Goal: Task Accomplishment & Management: Use online tool/utility

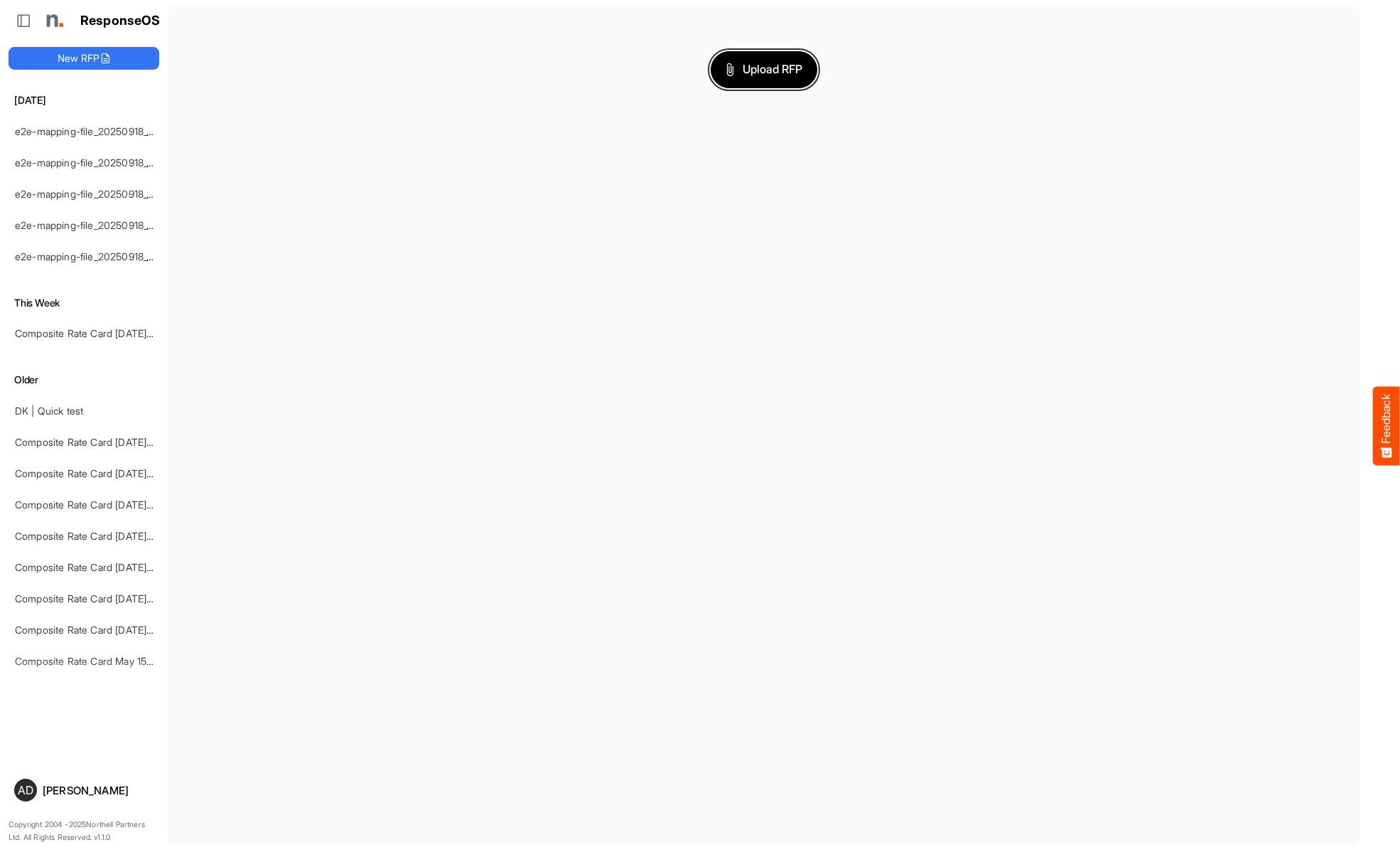
click at [764, 69] on span "Upload RFP" at bounding box center [764, 69] width 77 height 18
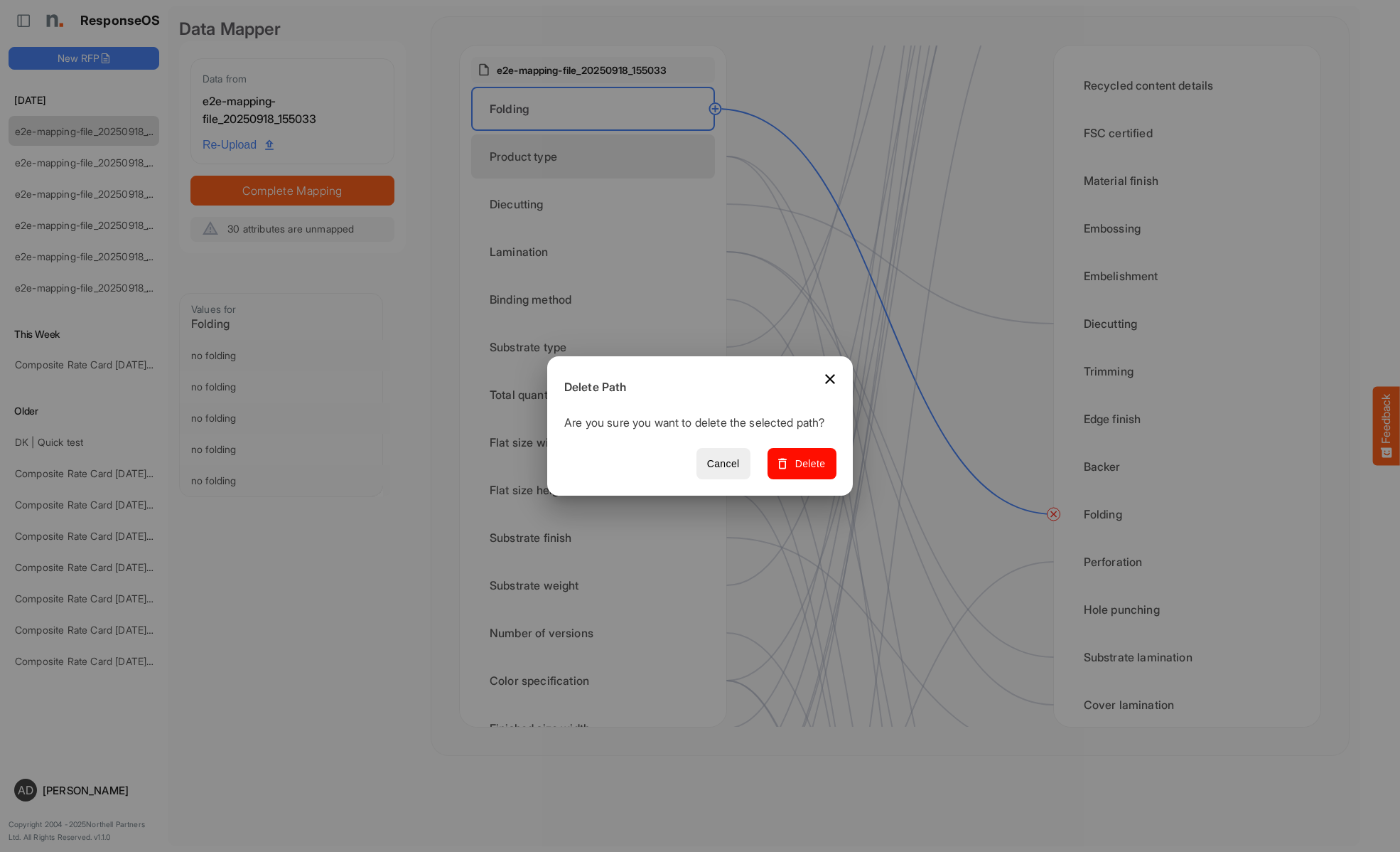
click at [806, 471] on span "Delete" at bounding box center [802, 464] width 48 height 17
click at [597, 156] on div "Product type" at bounding box center [592, 156] width 244 height 44
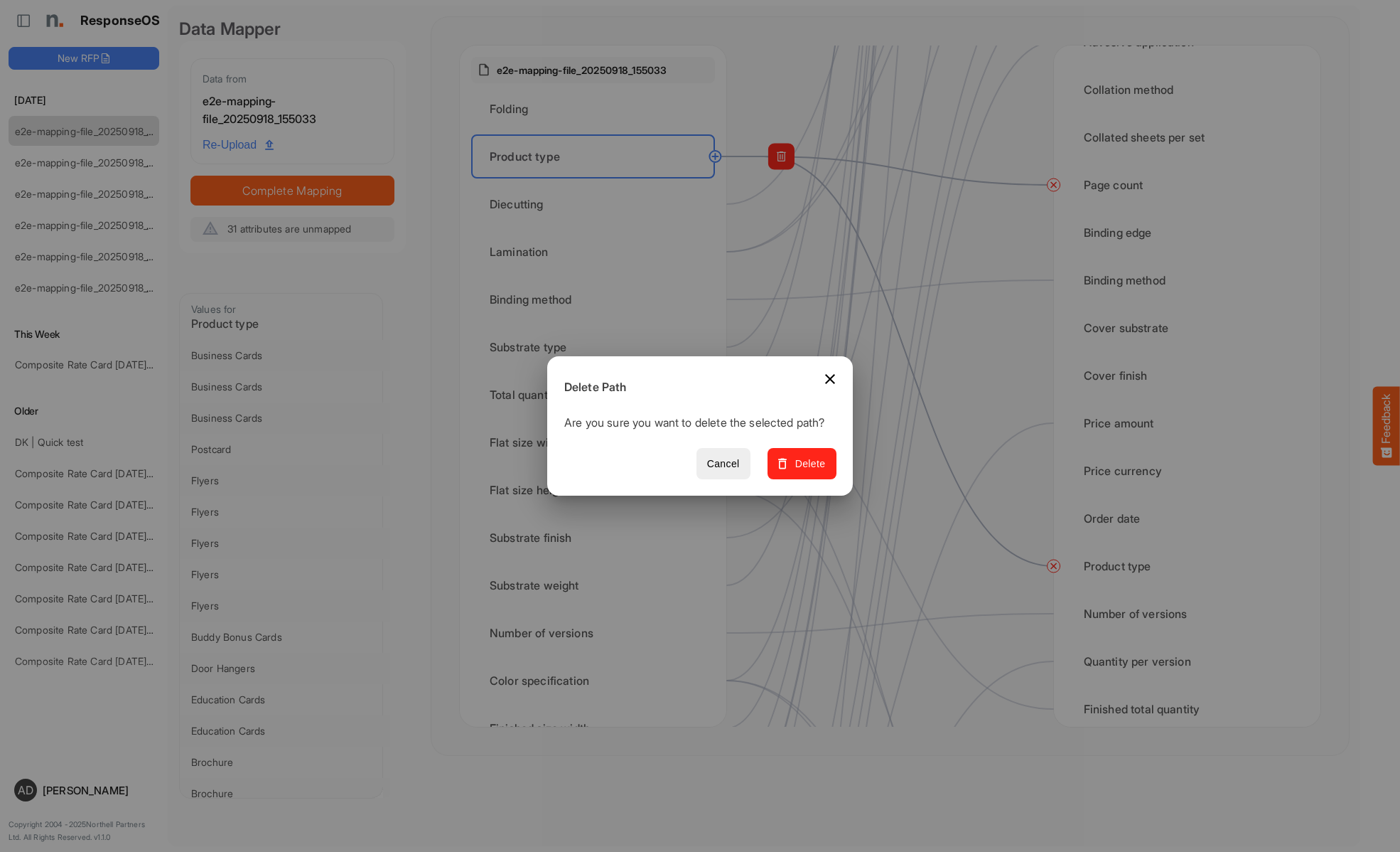
click at [806, 471] on span "Delete" at bounding box center [802, 464] width 48 height 17
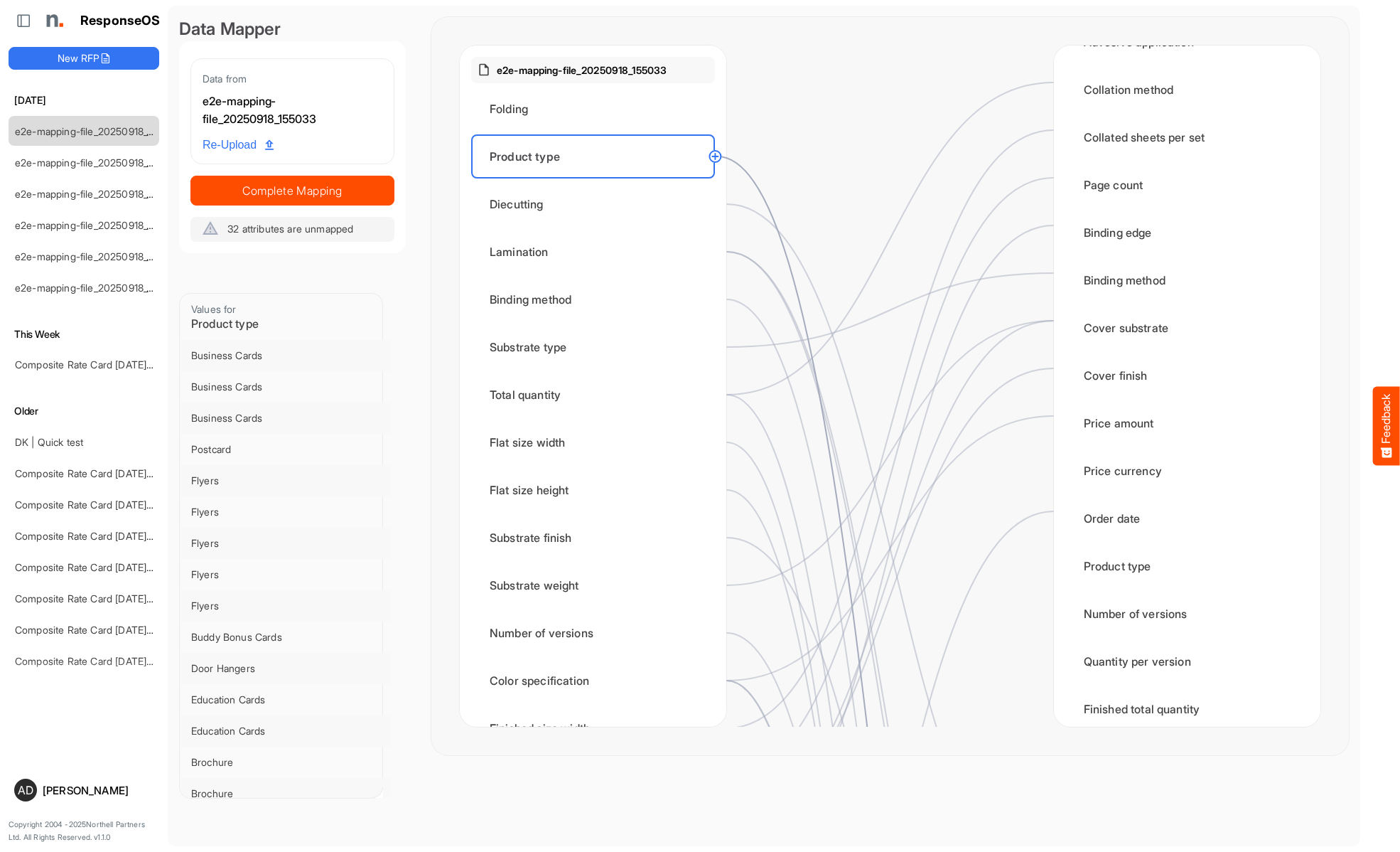
scroll to position [1138, 0]
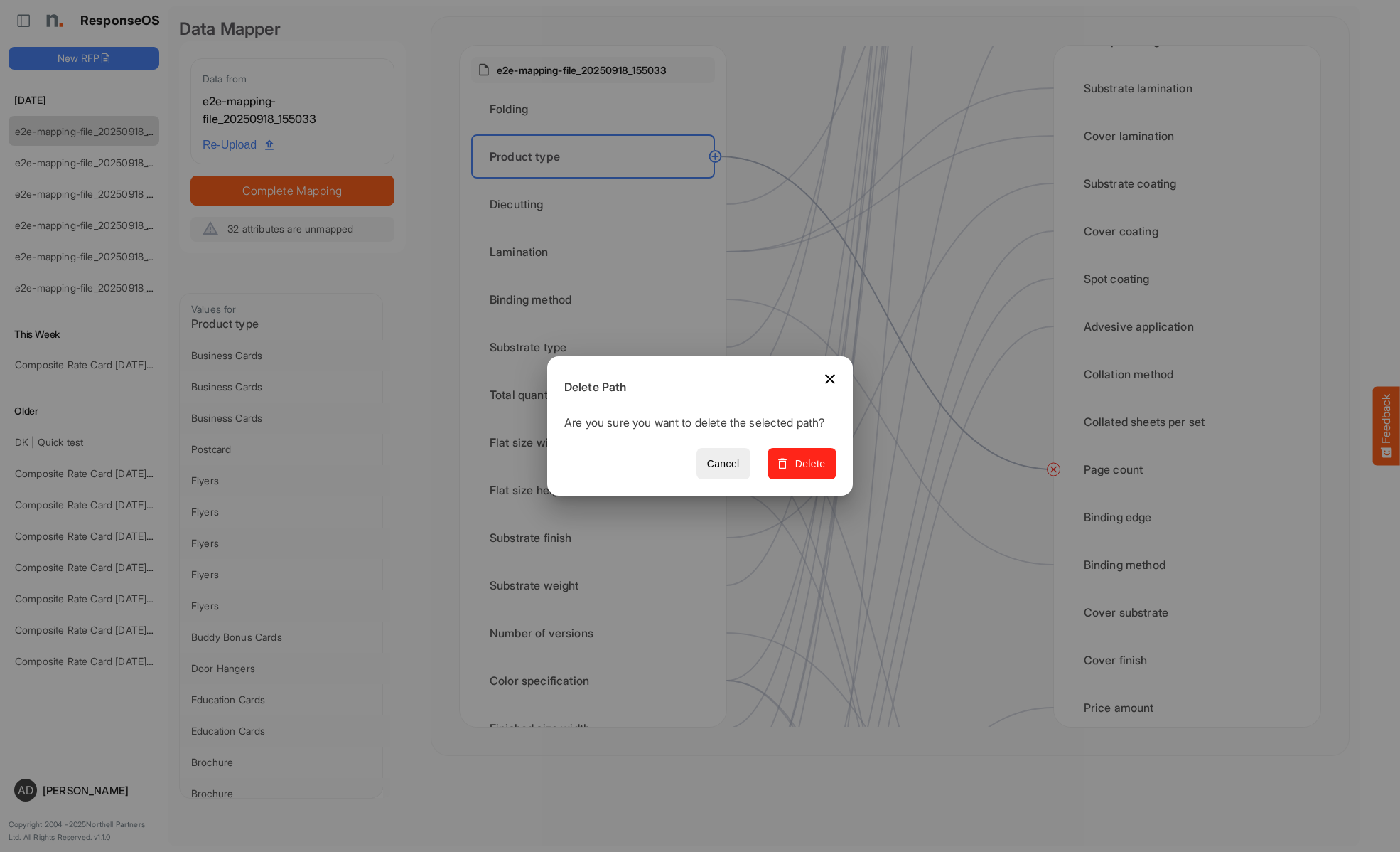
click at [806, 471] on span "Delete" at bounding box center [802, 464] width 48 height 17
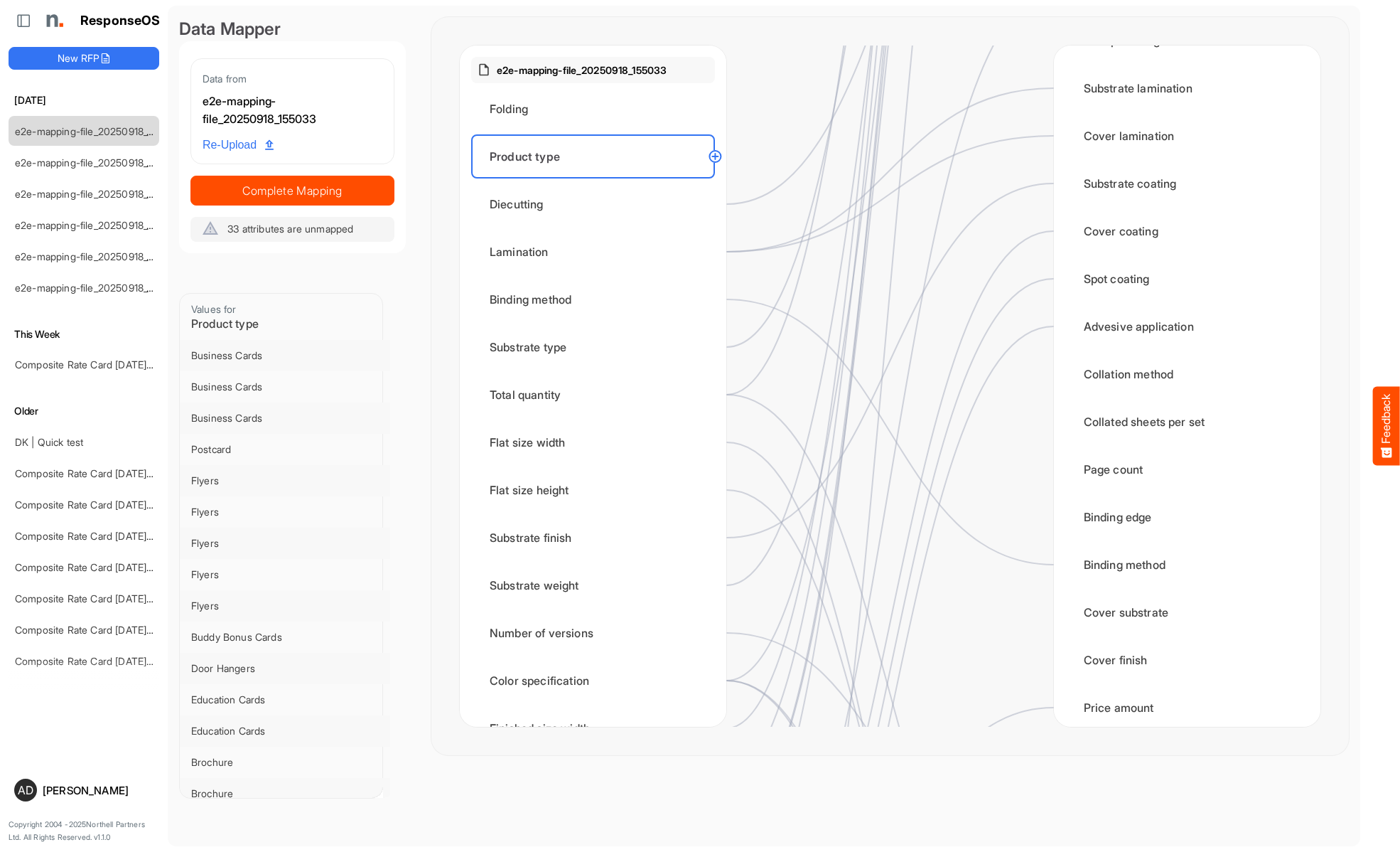
click at [597, 204] on div "Diecutting" at bounding box center [592, 204] width 244 height 44
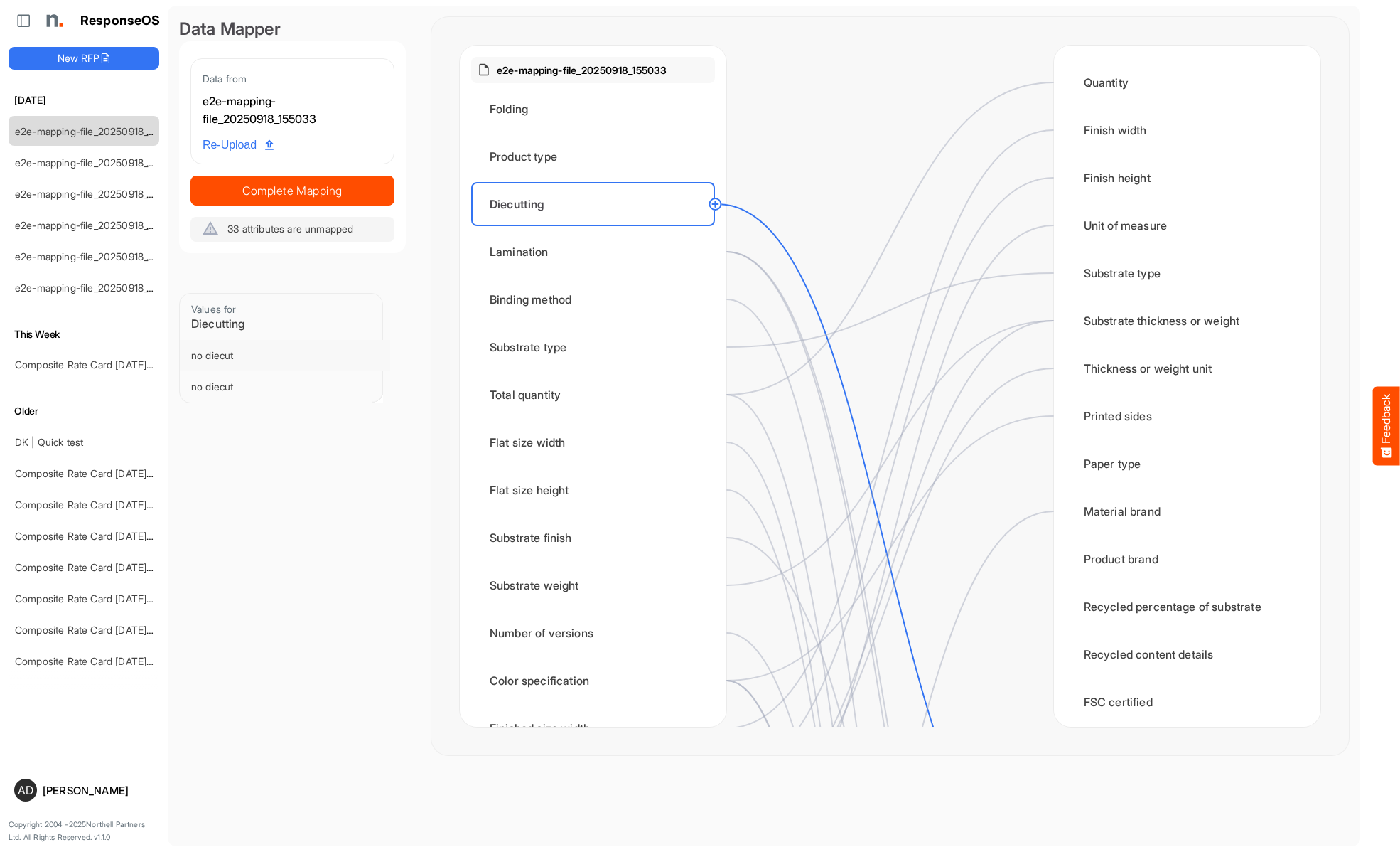
scroll to position [426, 0]
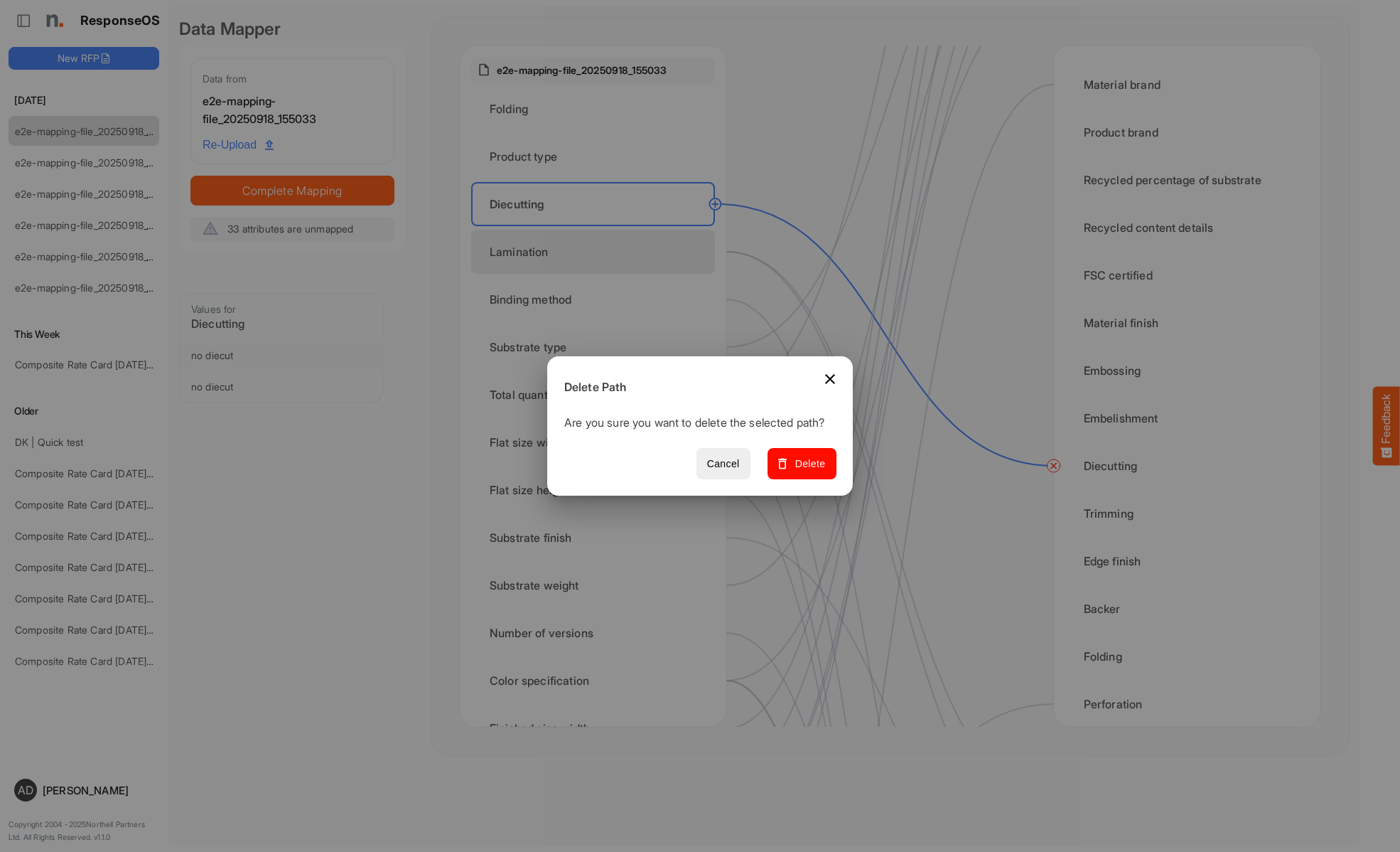
click at [806, 471] on span "Delete" at bounding box center [802, 464] width 48 height 17
click at [597, 252] on div "Lamination" at bounding box center [592, 252] width 244 height 44
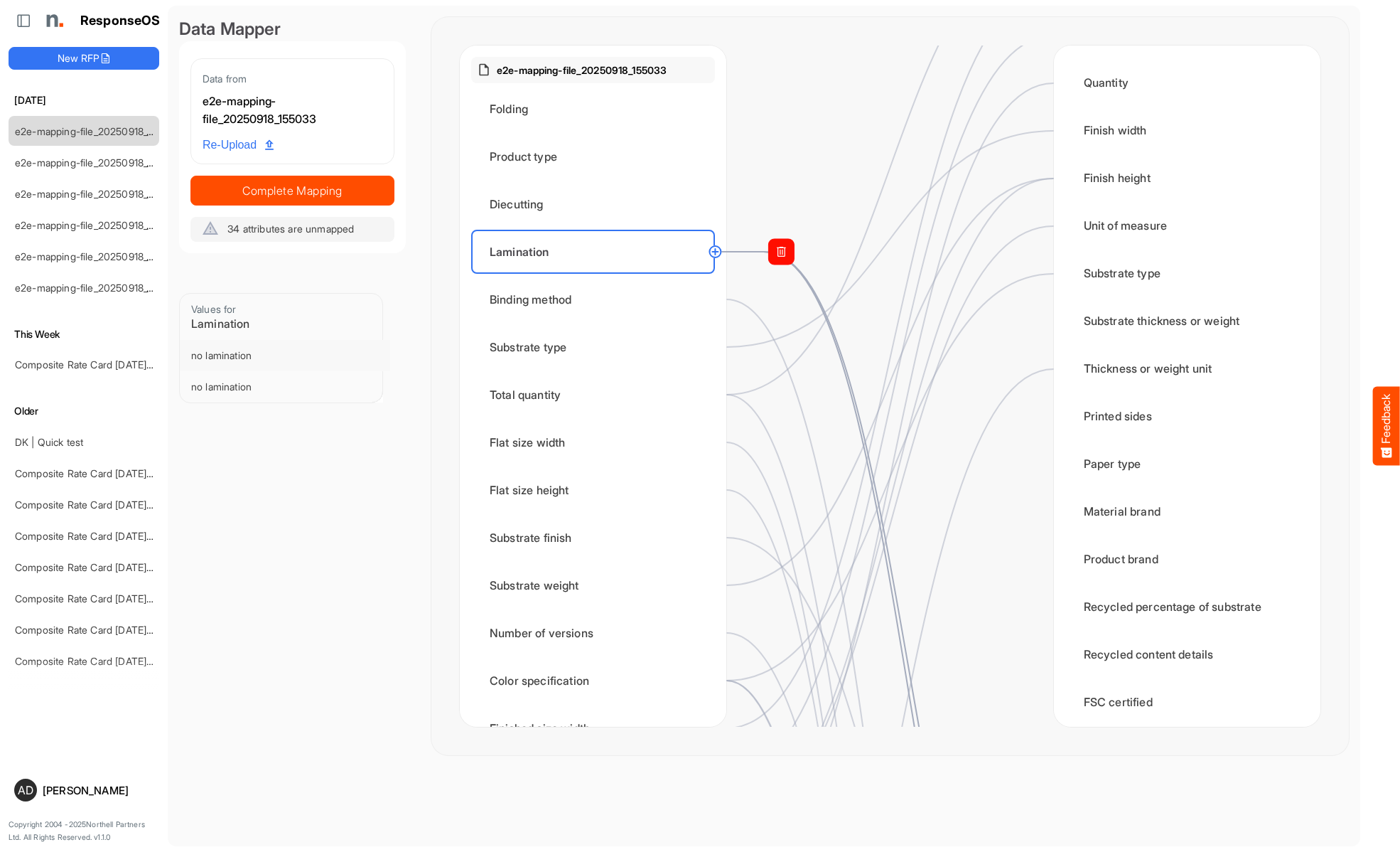
scroll to position [711, 0]
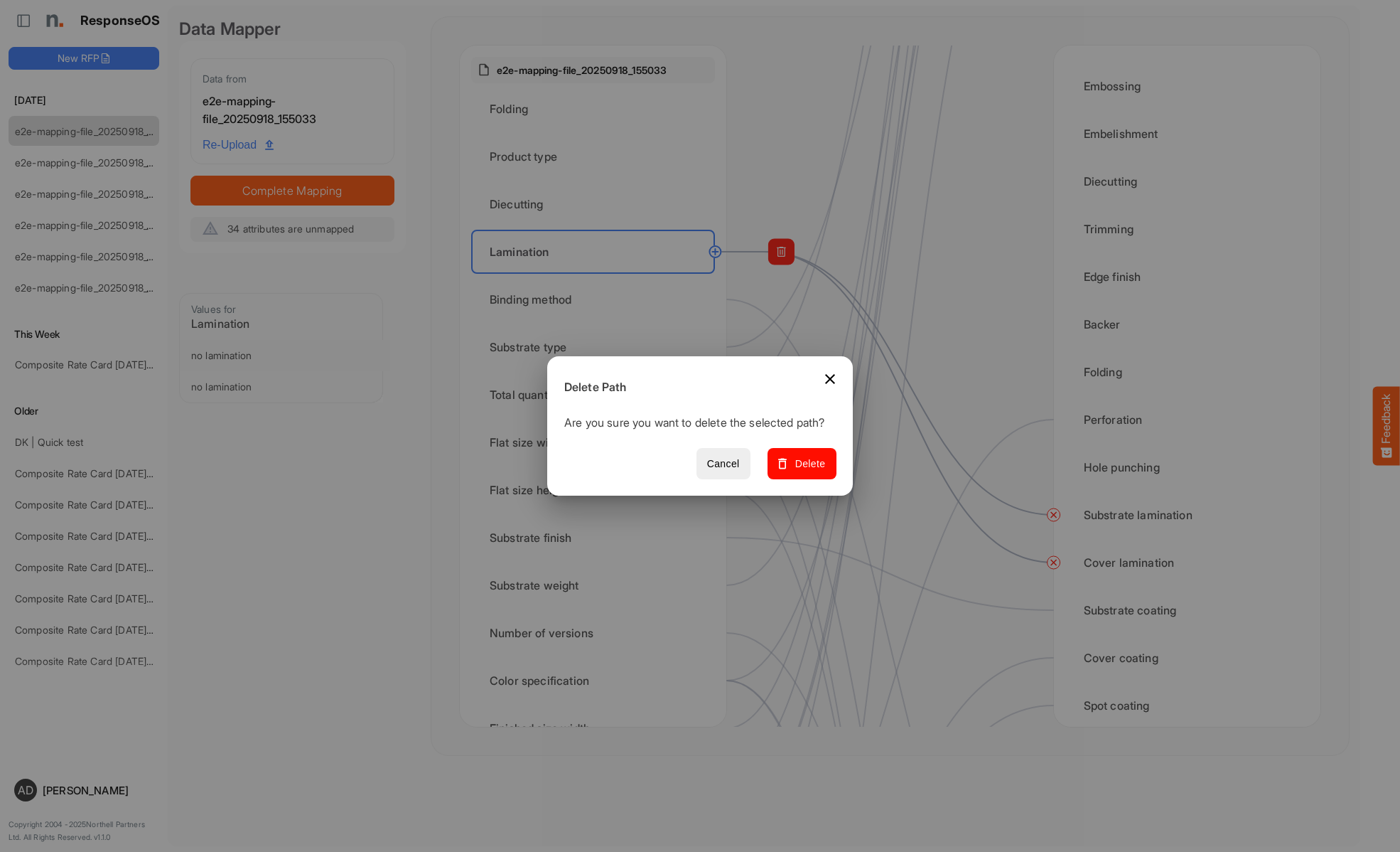
click at [806, 471] on span "Delete" at bounding box center [802, 464] width 48 height 17
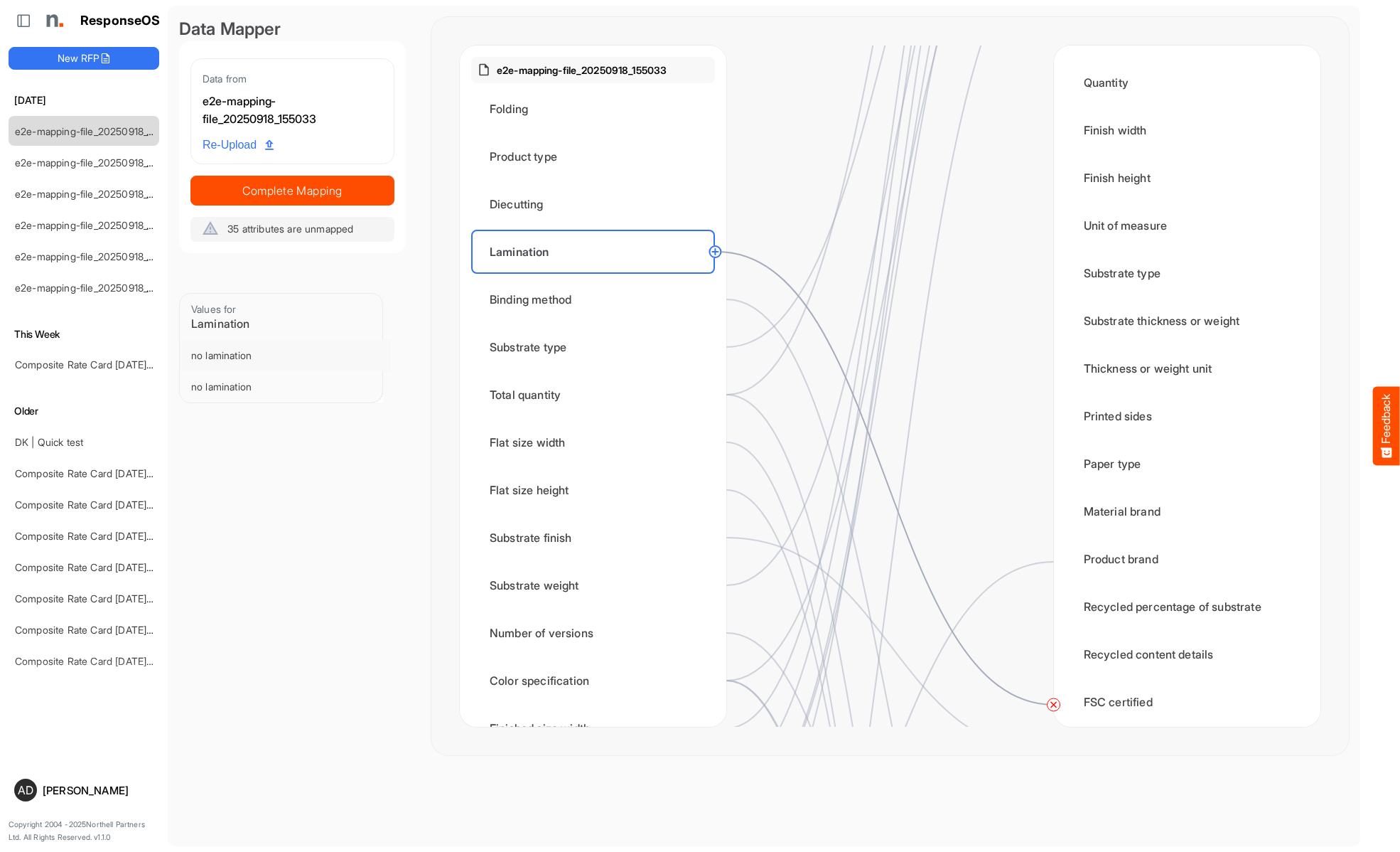
click at [1053, 704] on circle at bounding box center [1054, 705] width 17 height 17
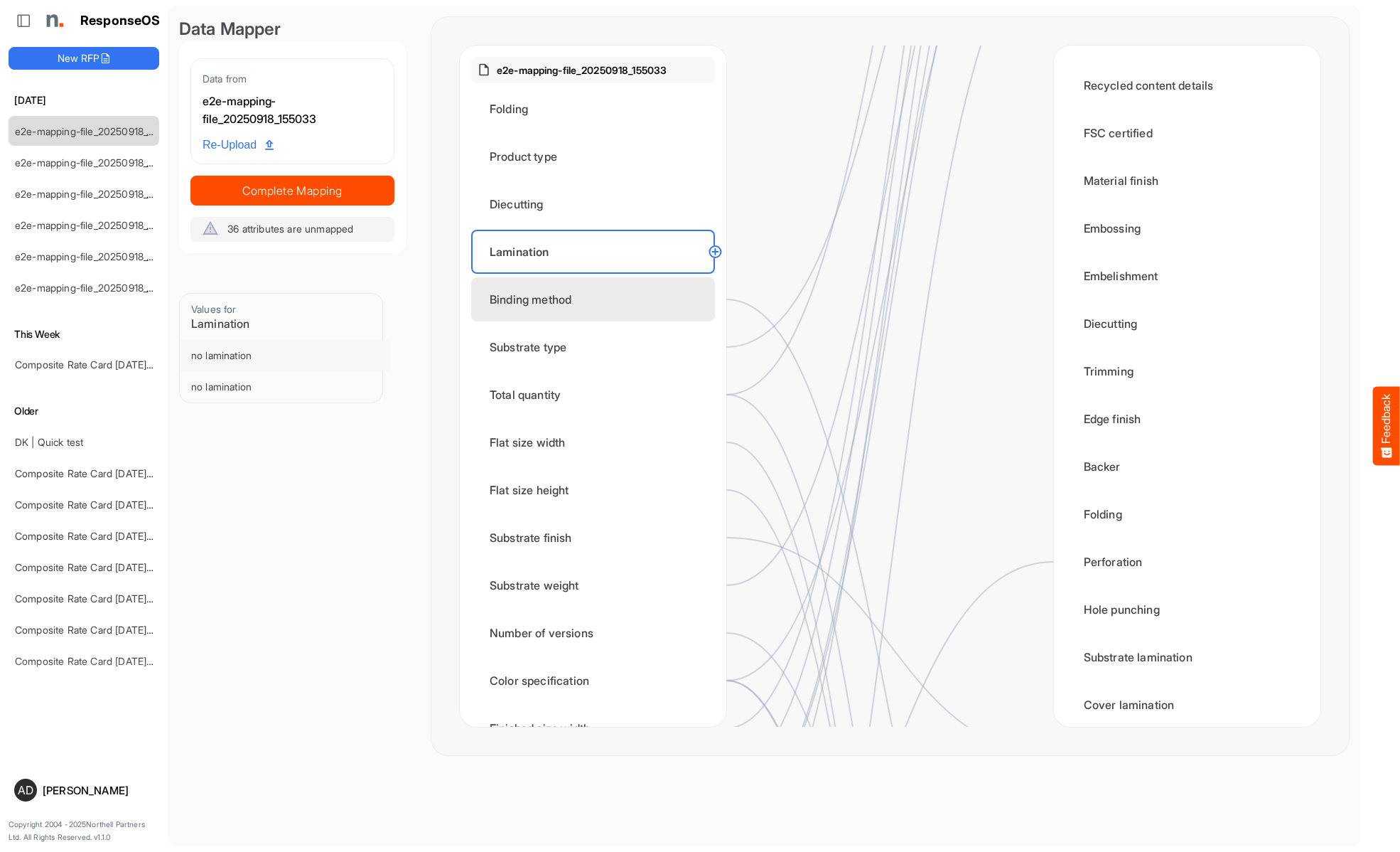
click at [597, 300] on div "Binding method" at bounding box center [592, 299] width 244 height 44
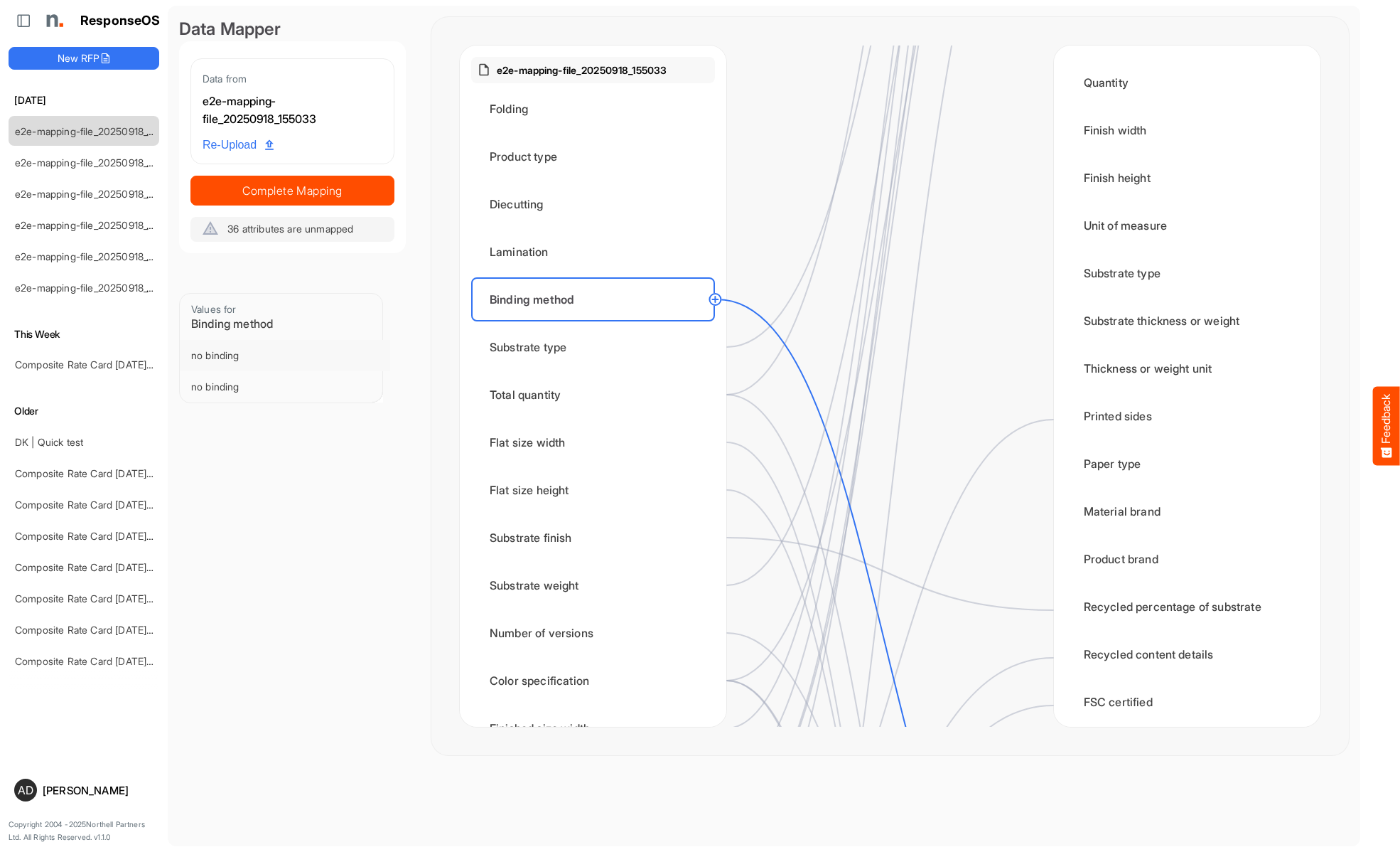
scroll to position [1280, 0]
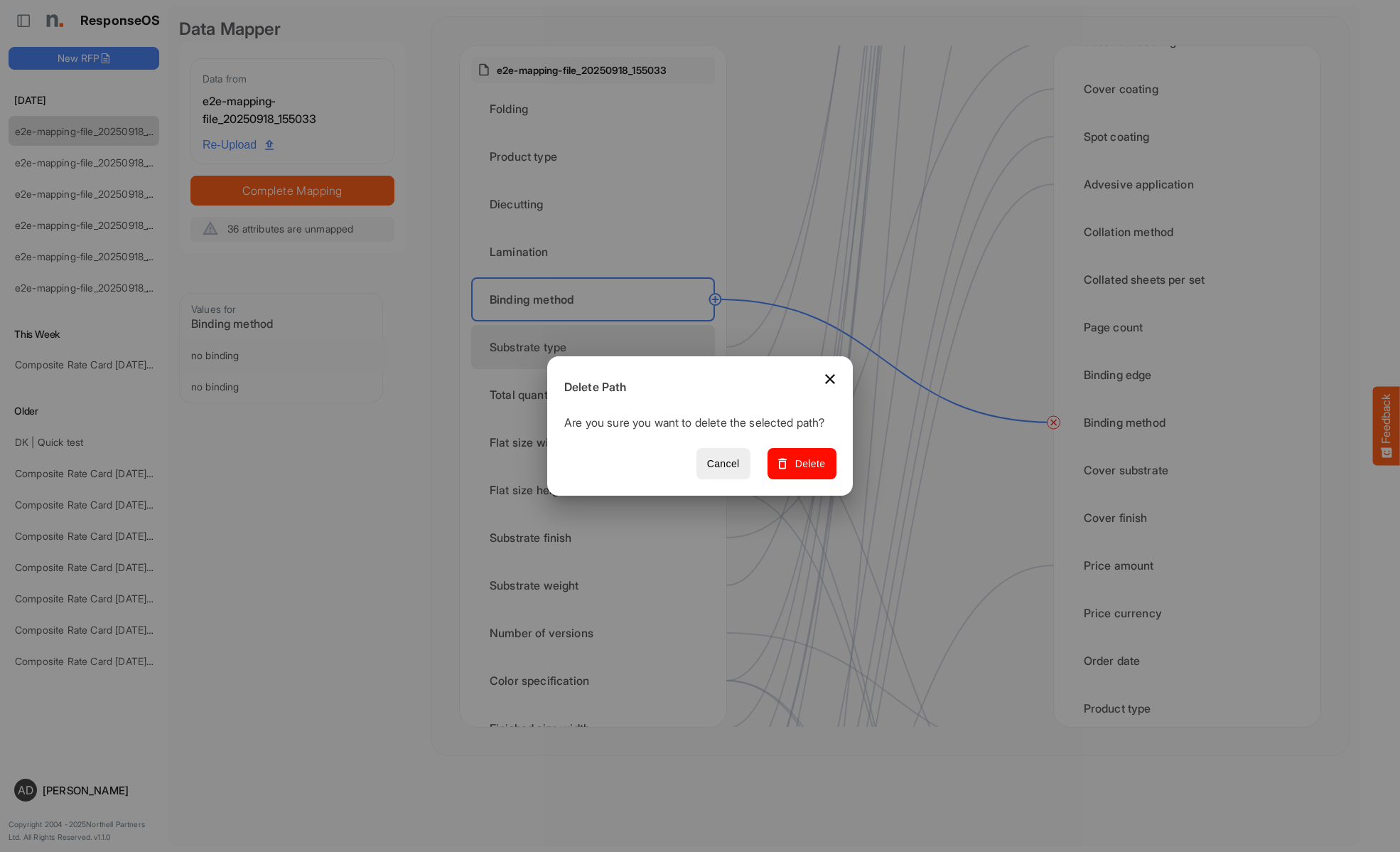
click at [806, 471] on span "Delete" at bounding box center [802, 464] width 48 height 17
click at [597, 347] on div "Substrate type" at bounding box center [592, 347] width 244 height 44
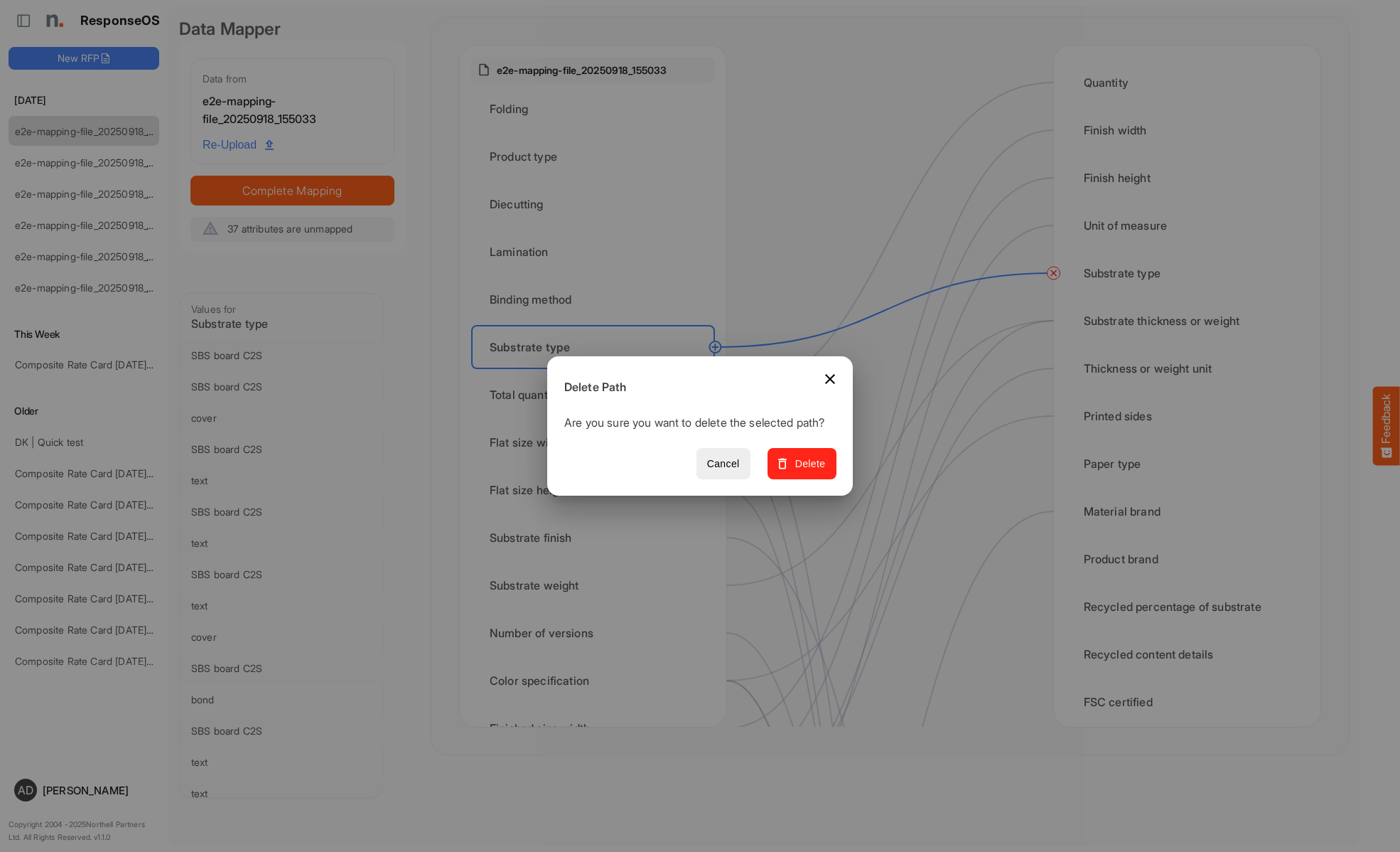
click at [806, 471] on span "Delete" at bounding box center [802, 464] width 48 height 17
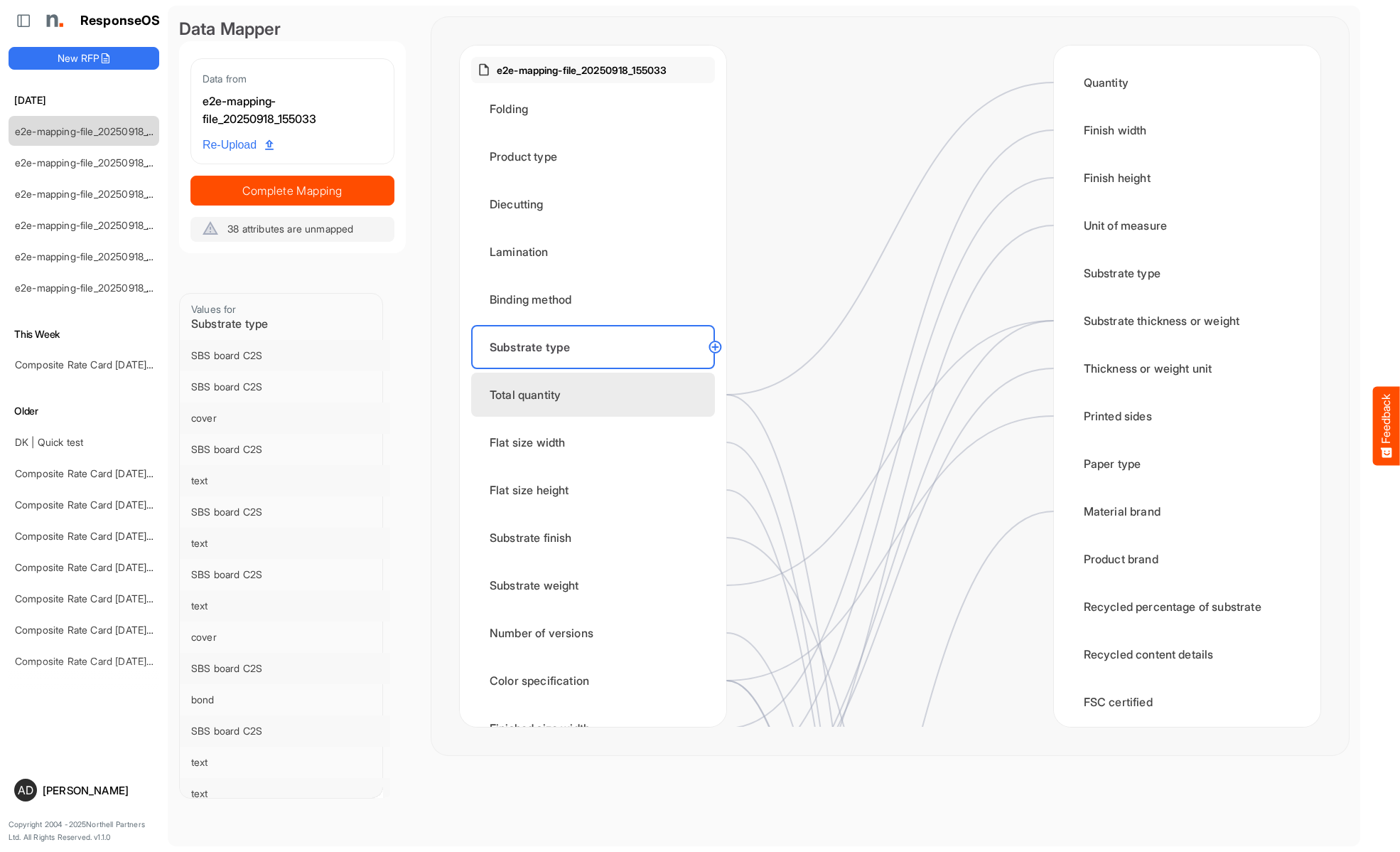
click at [597, 395] on div "Total quantity" at bounding box center [592, 394] width 244 height 44
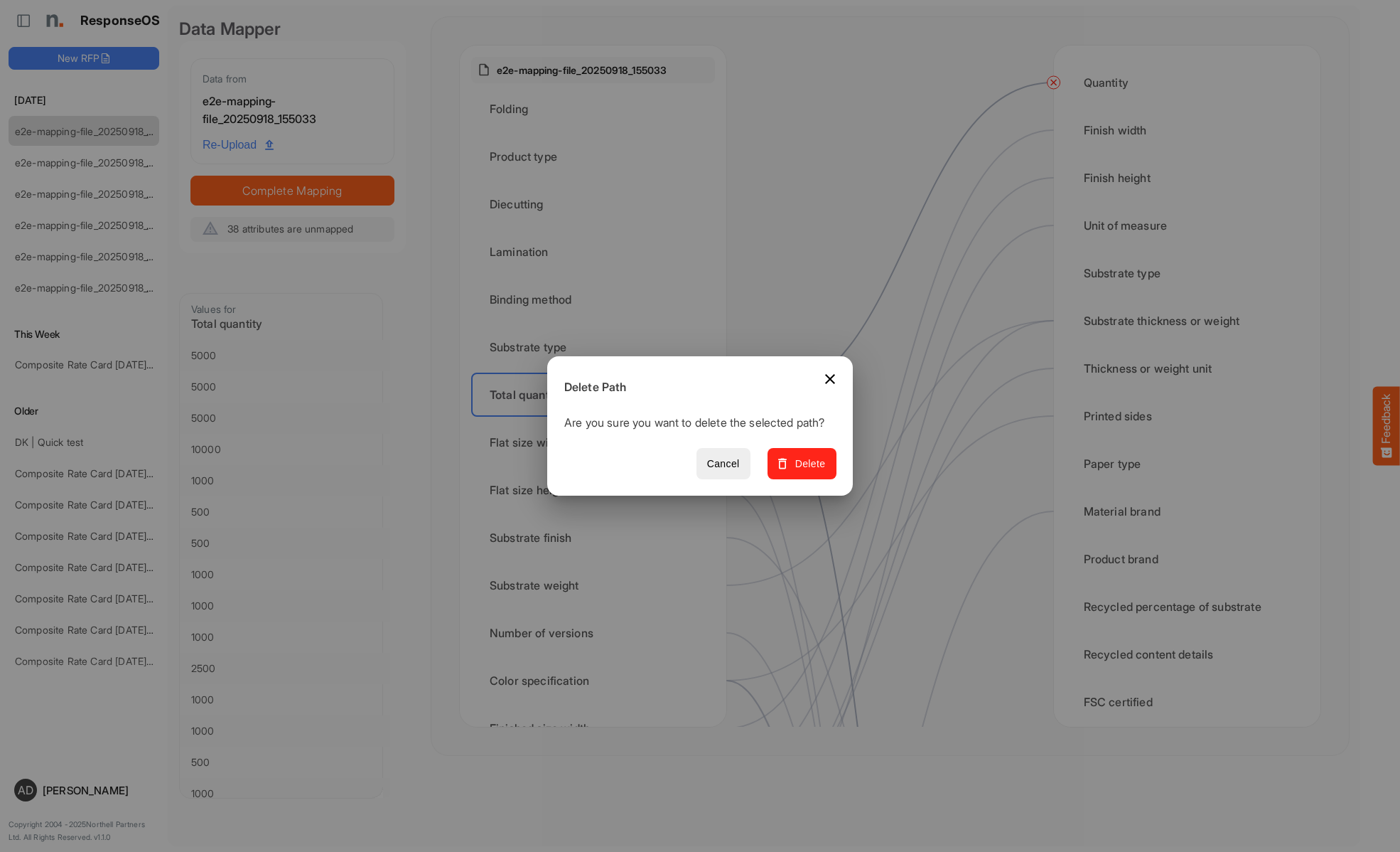
click at [806, 471] on span "Delete" at bounding box center [802, 464] width 48 height 17
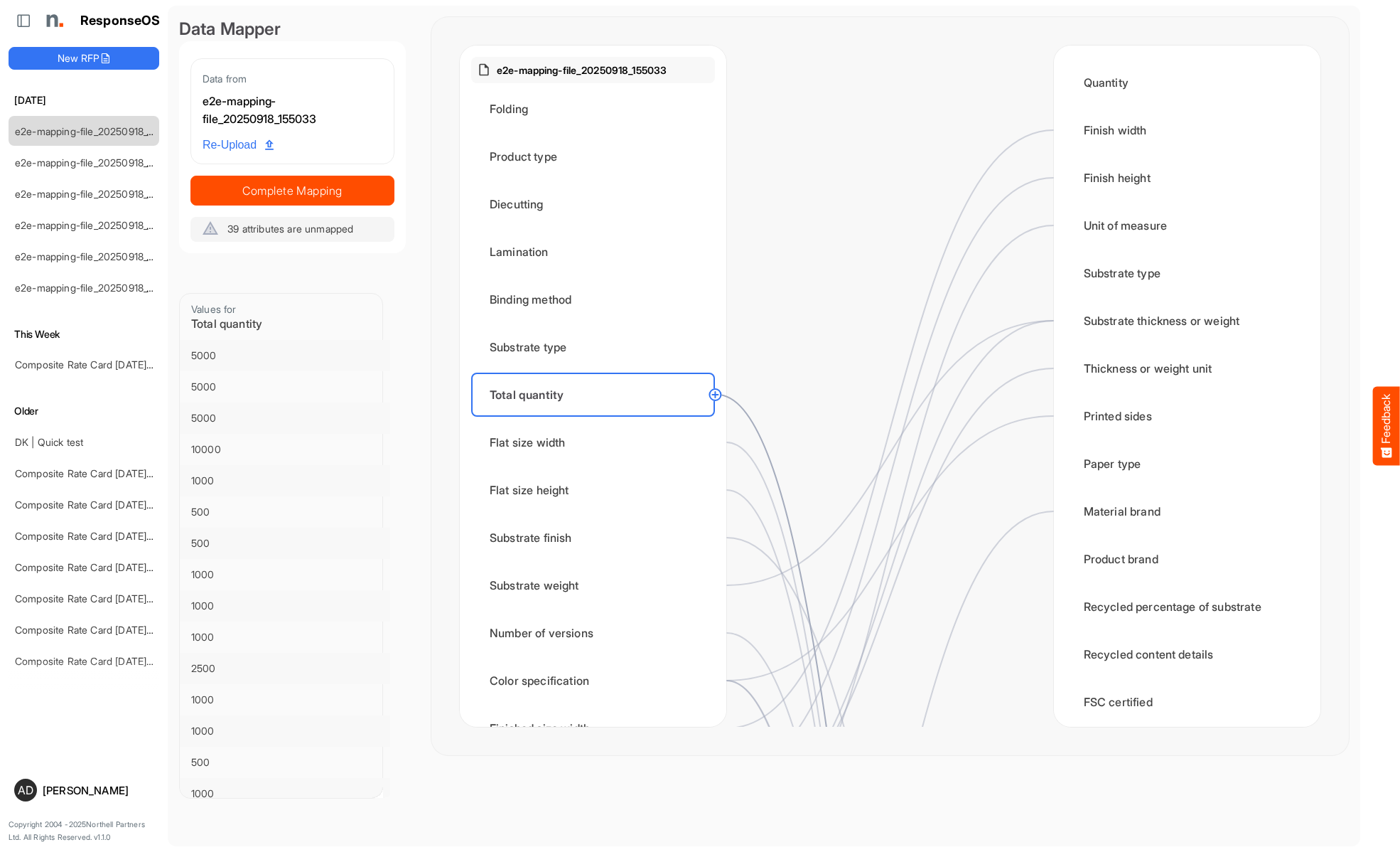
scroll to position [1422, 0]
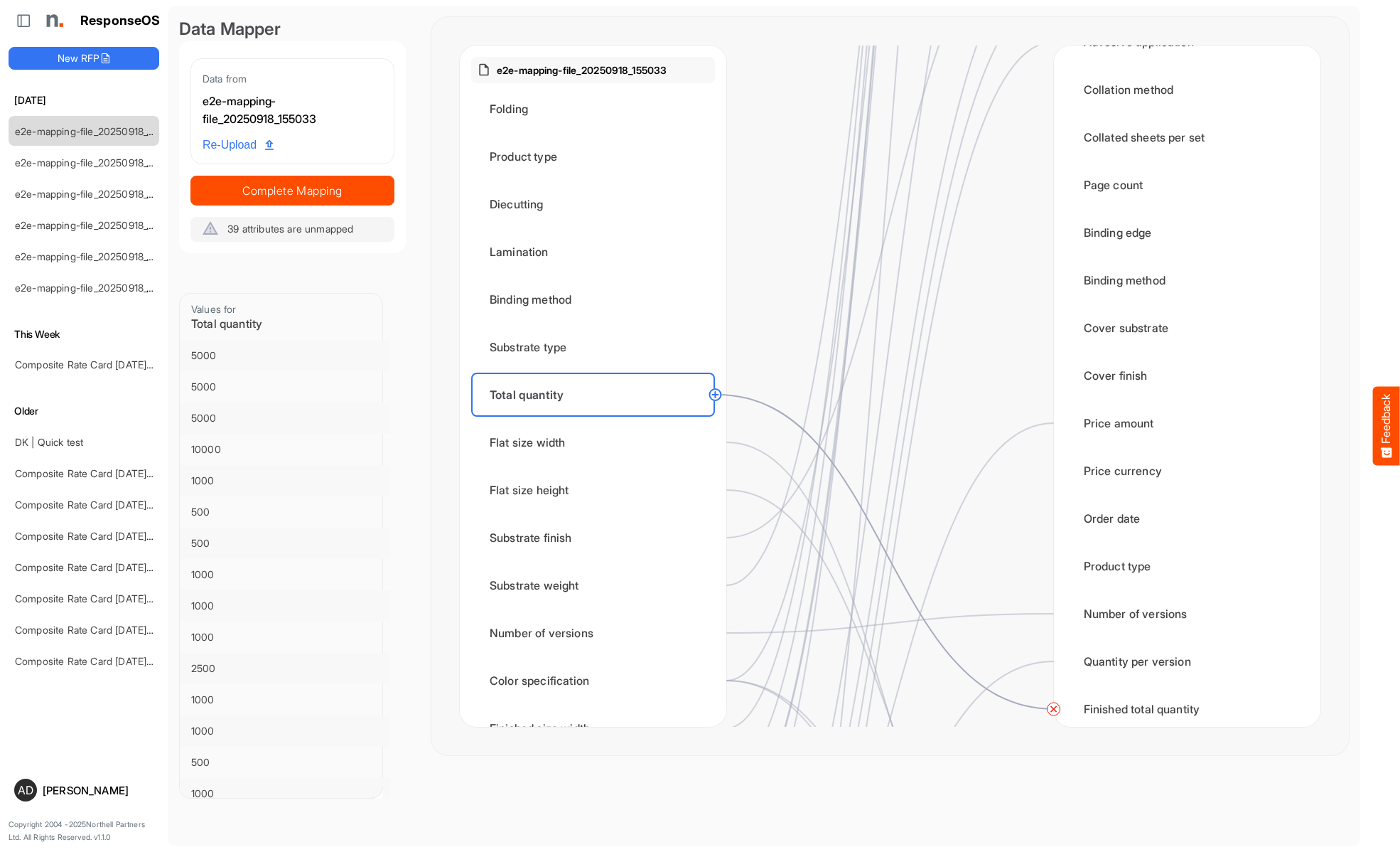
click at [1053, 709] on circle at bounding box center [1054, 709] width 17 height 17
click at [597, 442] on div "Flat size width" at bounding box center [592, 442] width 244 height 44
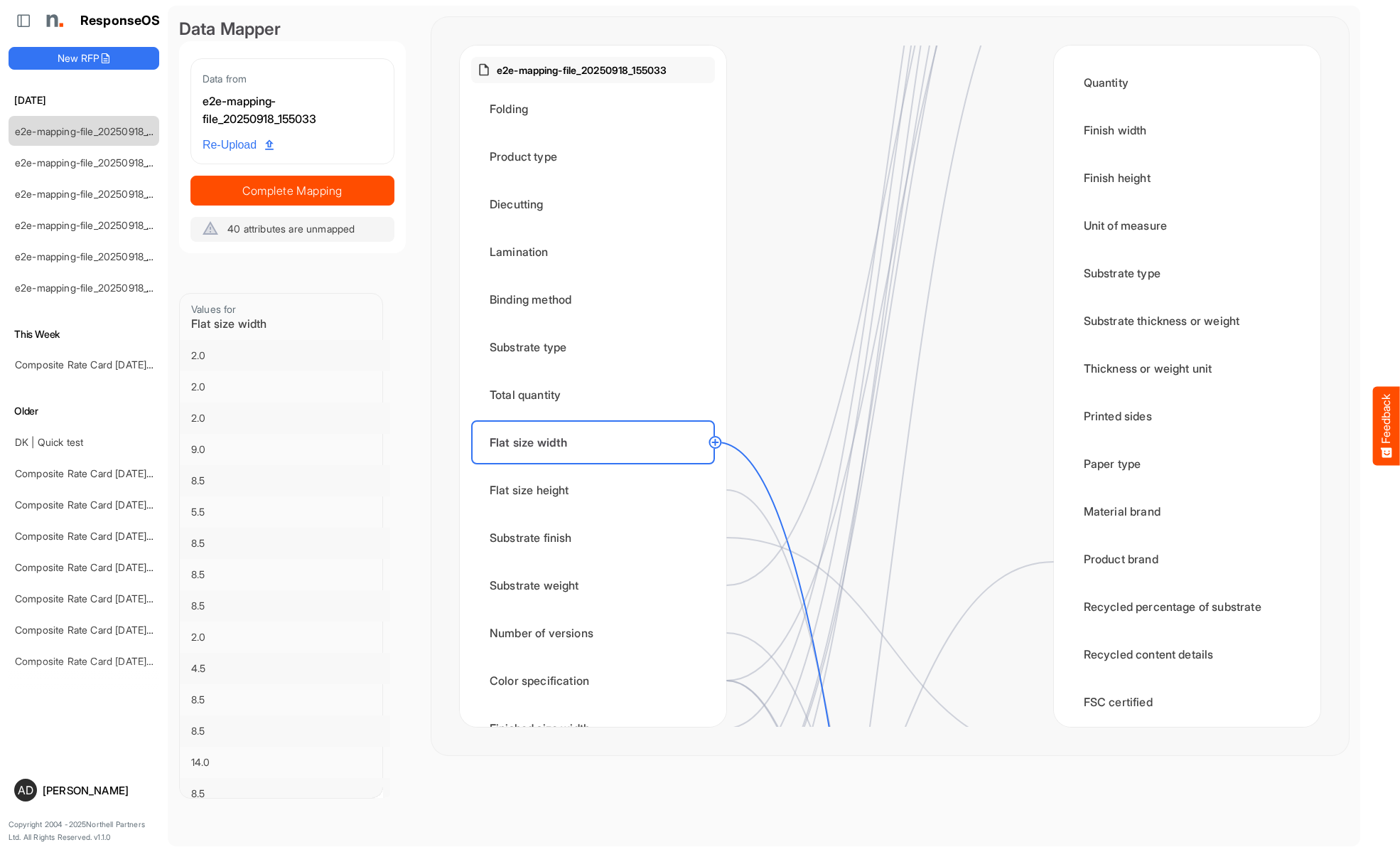
scroll to position [1707, 0]
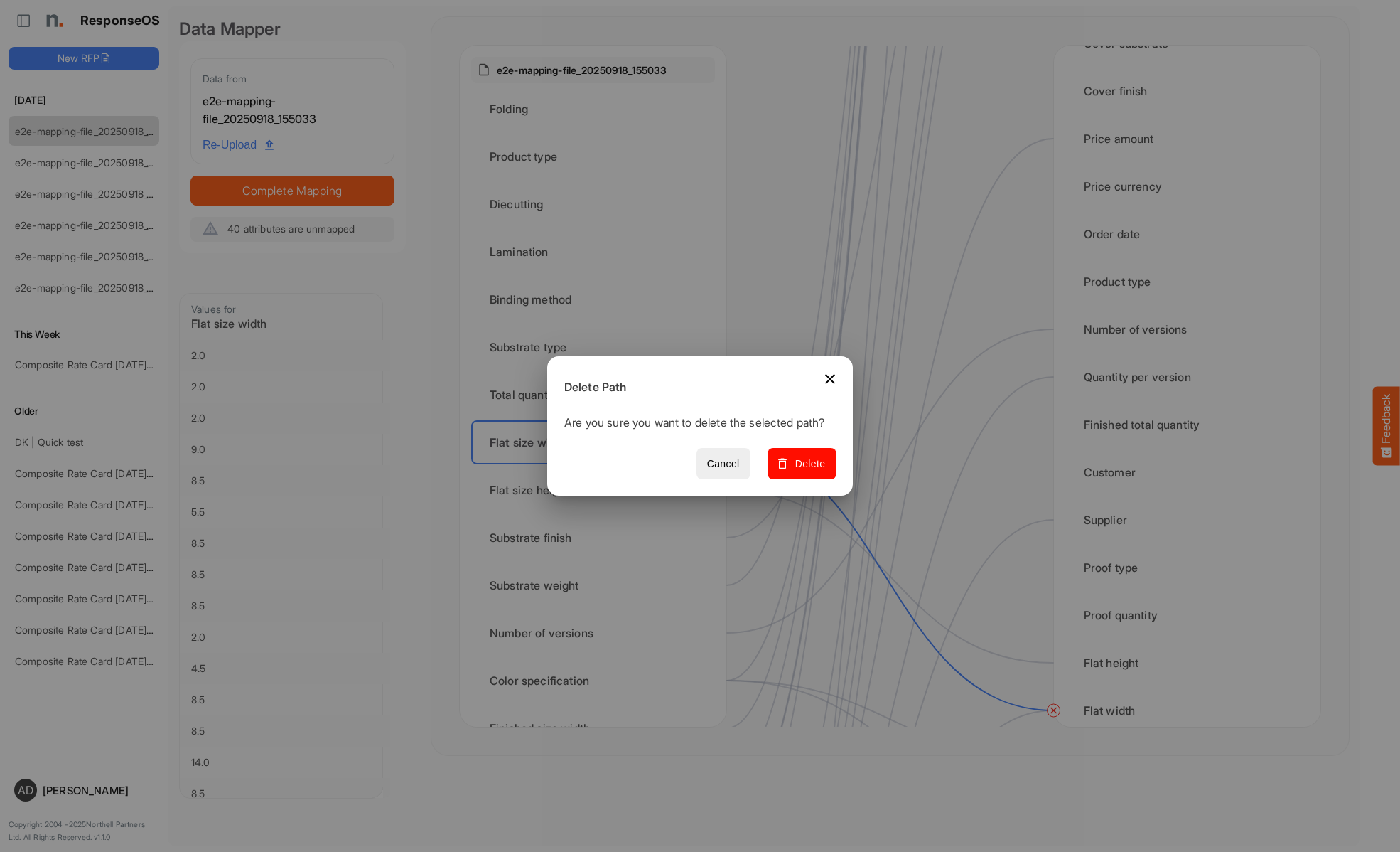
click at [806, 471] on span "Delete" at bounding box center [802, 464] width 48 height 17
click at [597, 490] on div "Flat size height" at bounding box center [592, 489] width 244 height 44
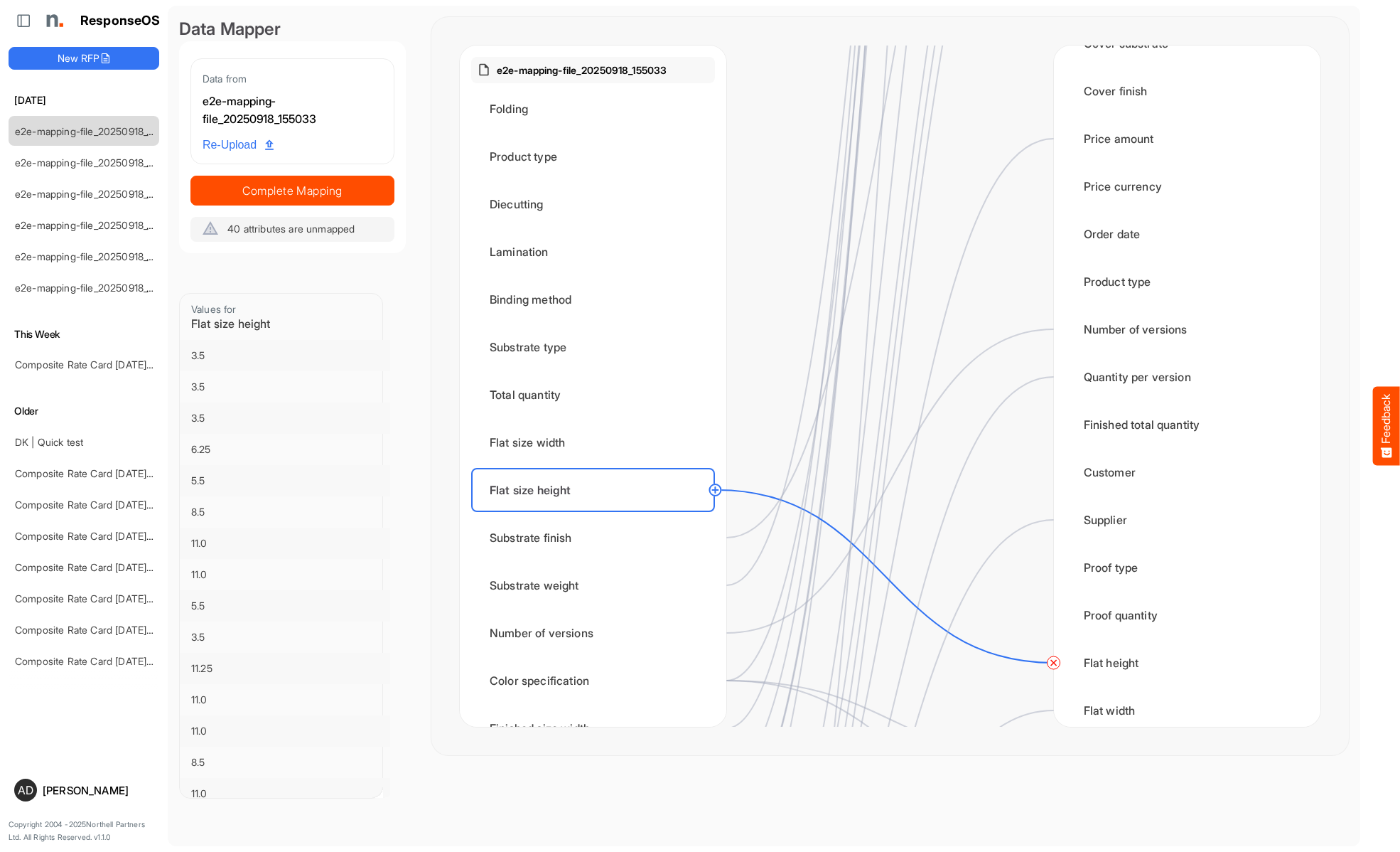
scroll to position [0, 0]
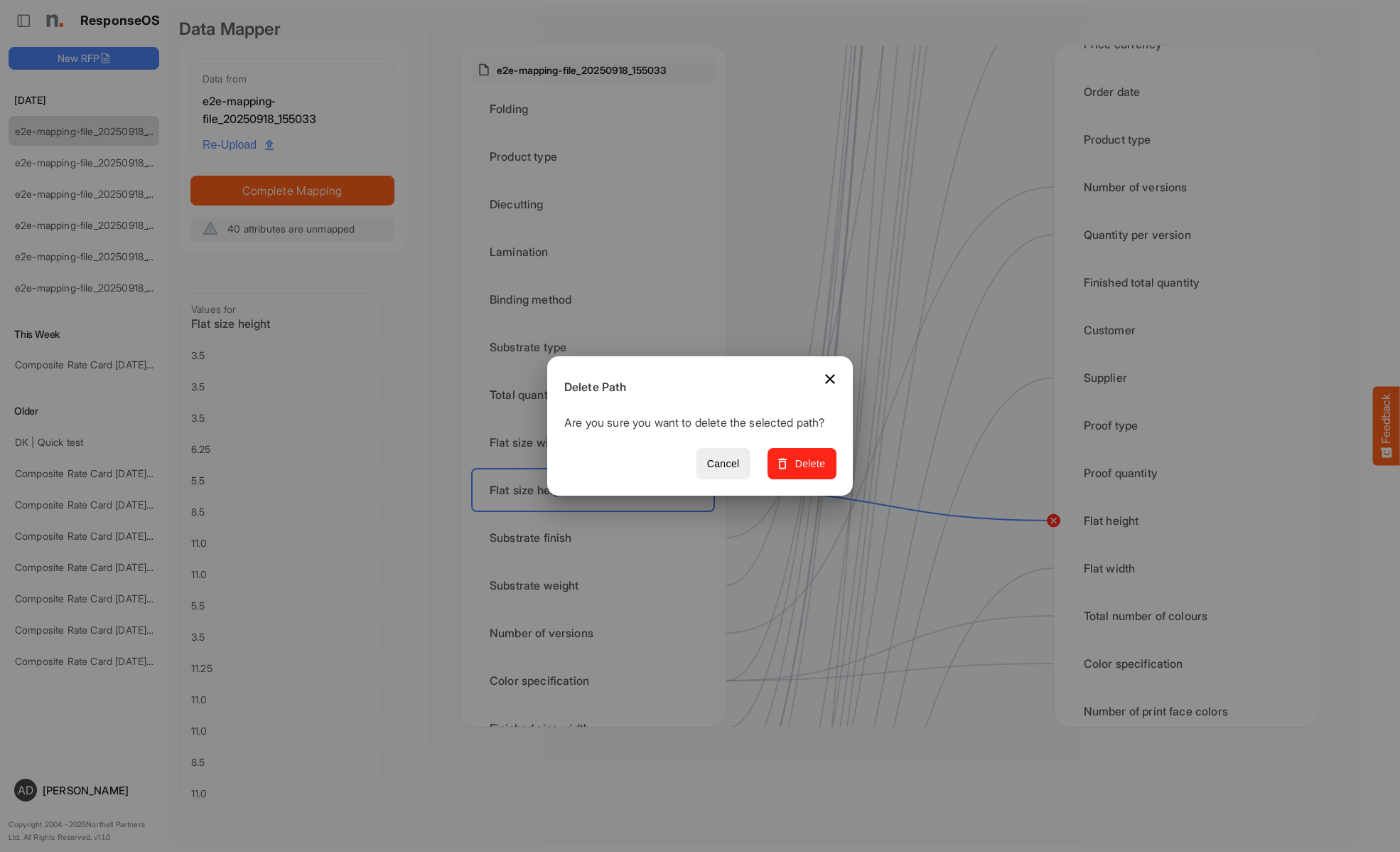
click at [806, 471] on span "Delete" at bounding box center [802, 464] width 48 height 17
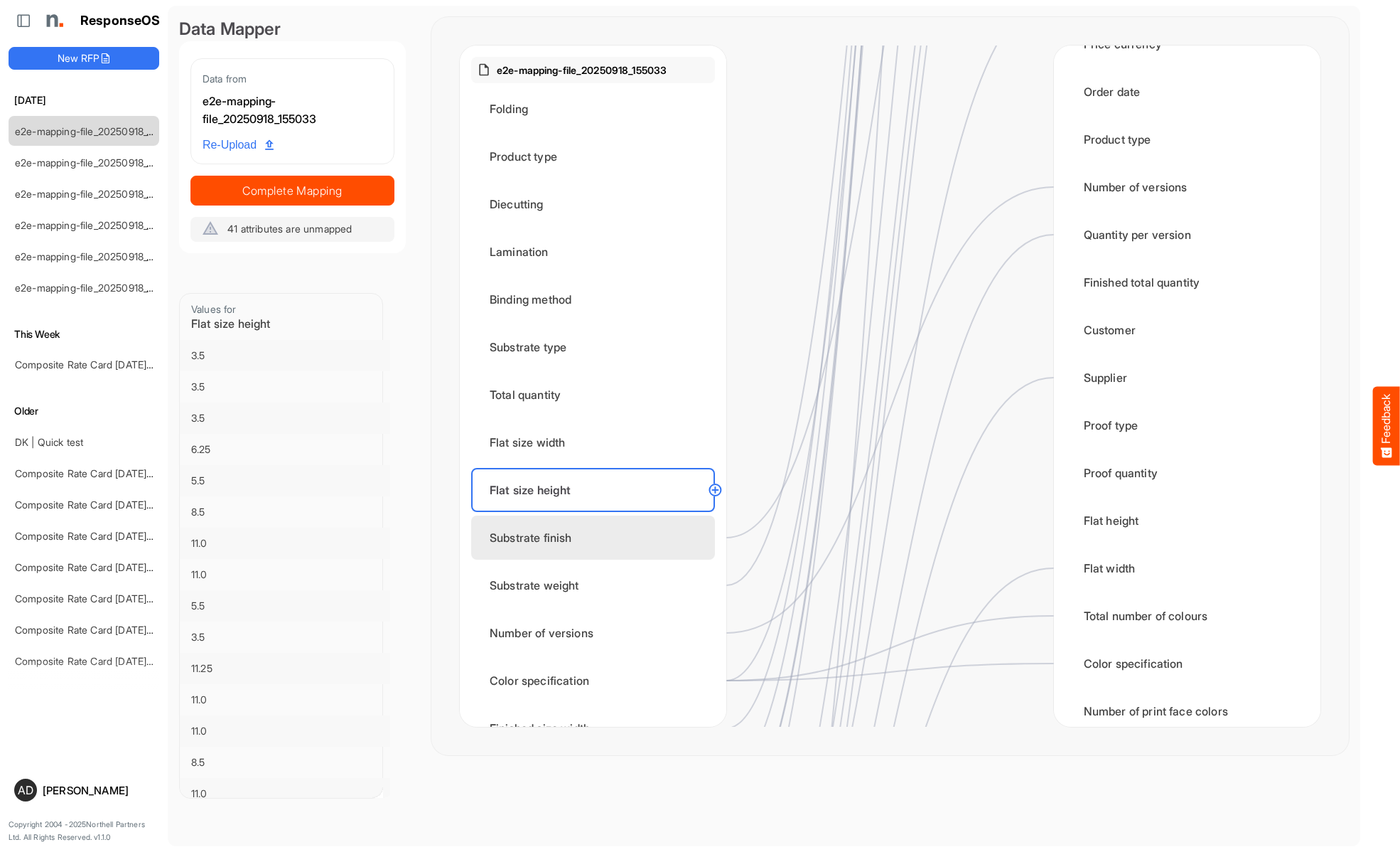
click at [597, 537] on div "Substrate finish" at bounding box center [592, 537] width 244 height 44
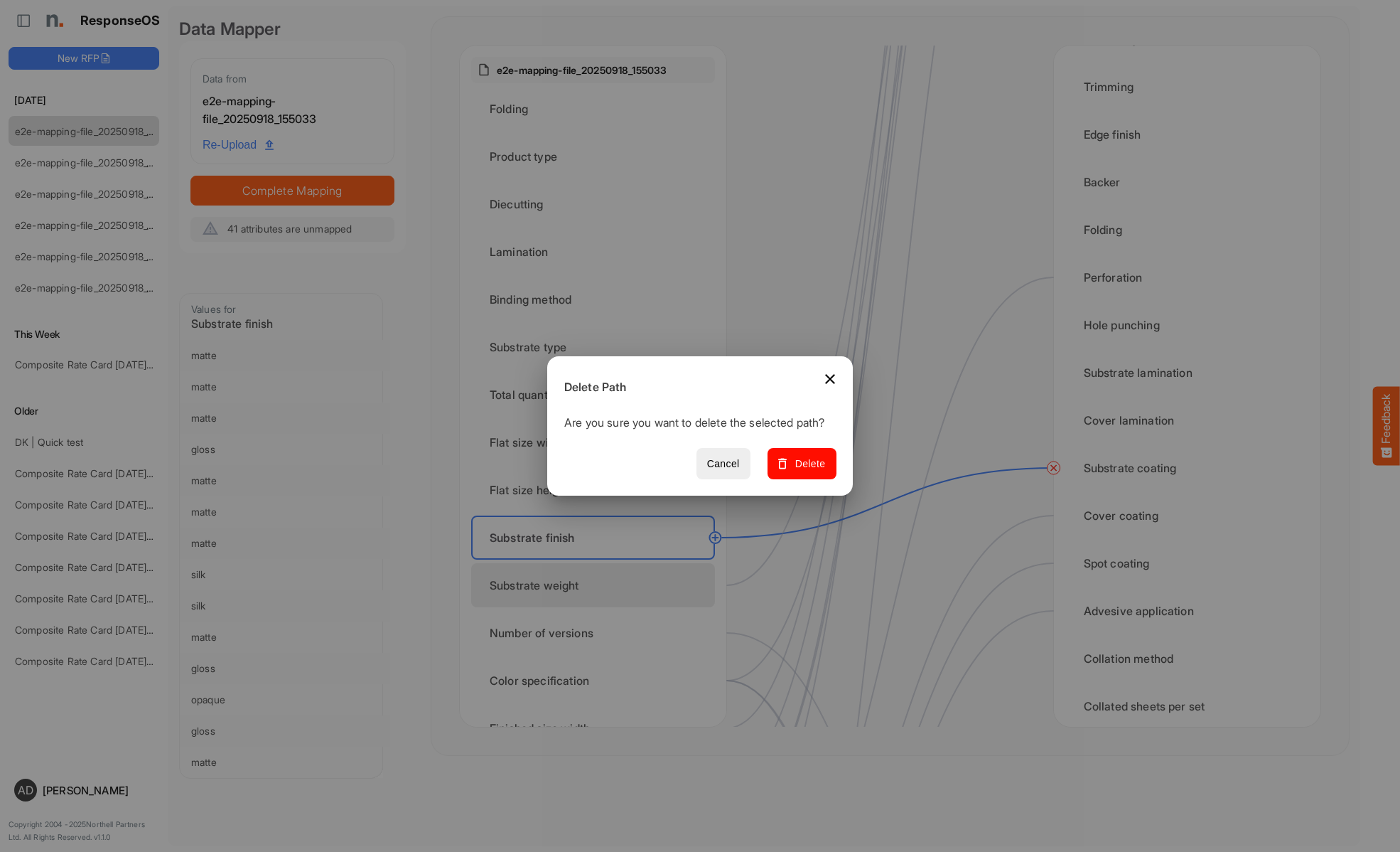
click at [806, 471] on span "Delete" at bounding box center [802, 464] width 48 height 17
click at [597, 585] on div "Substrate weight" at bounding box center [592, 585] width 244 height 44
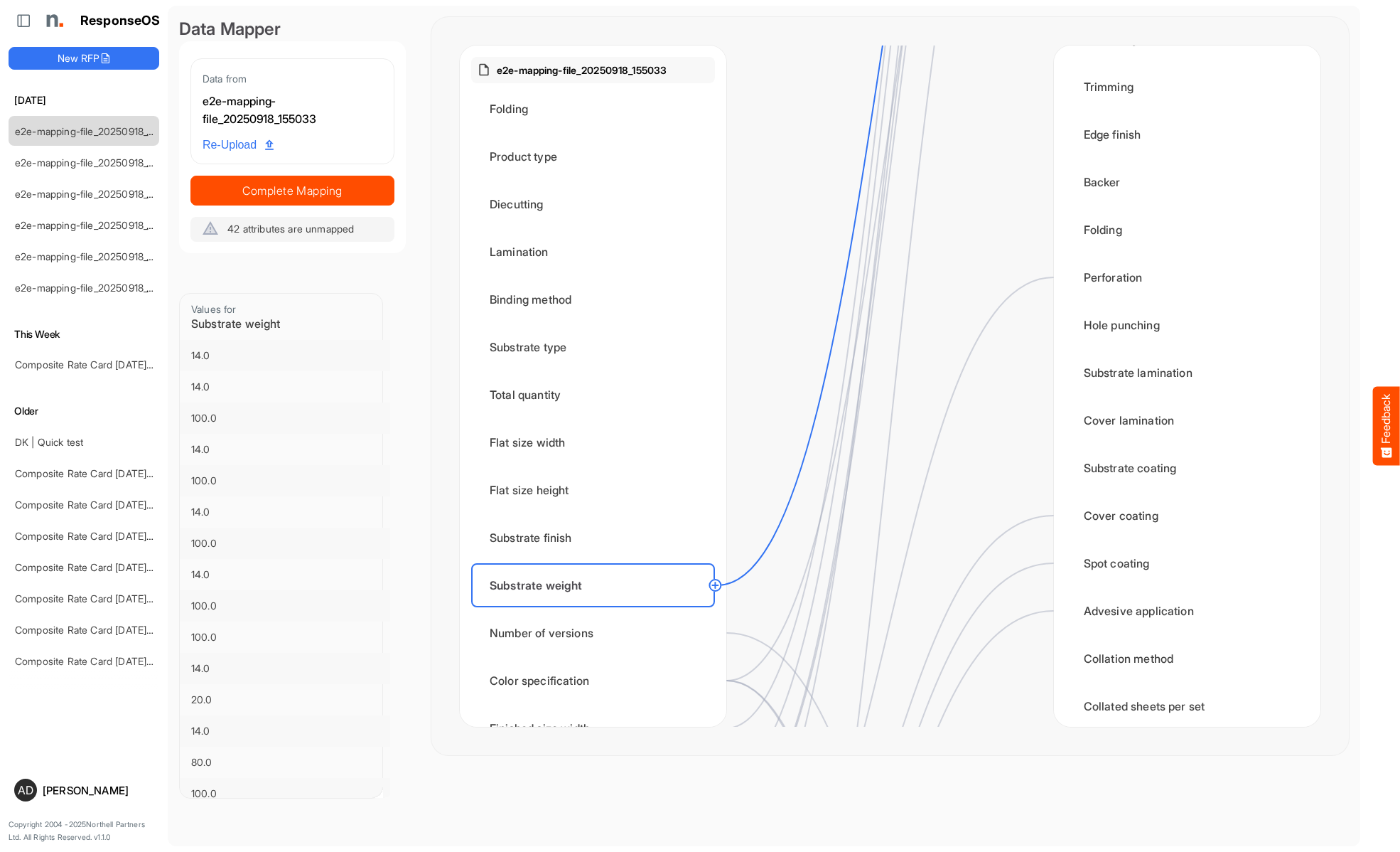
scroll to position [0, 0]
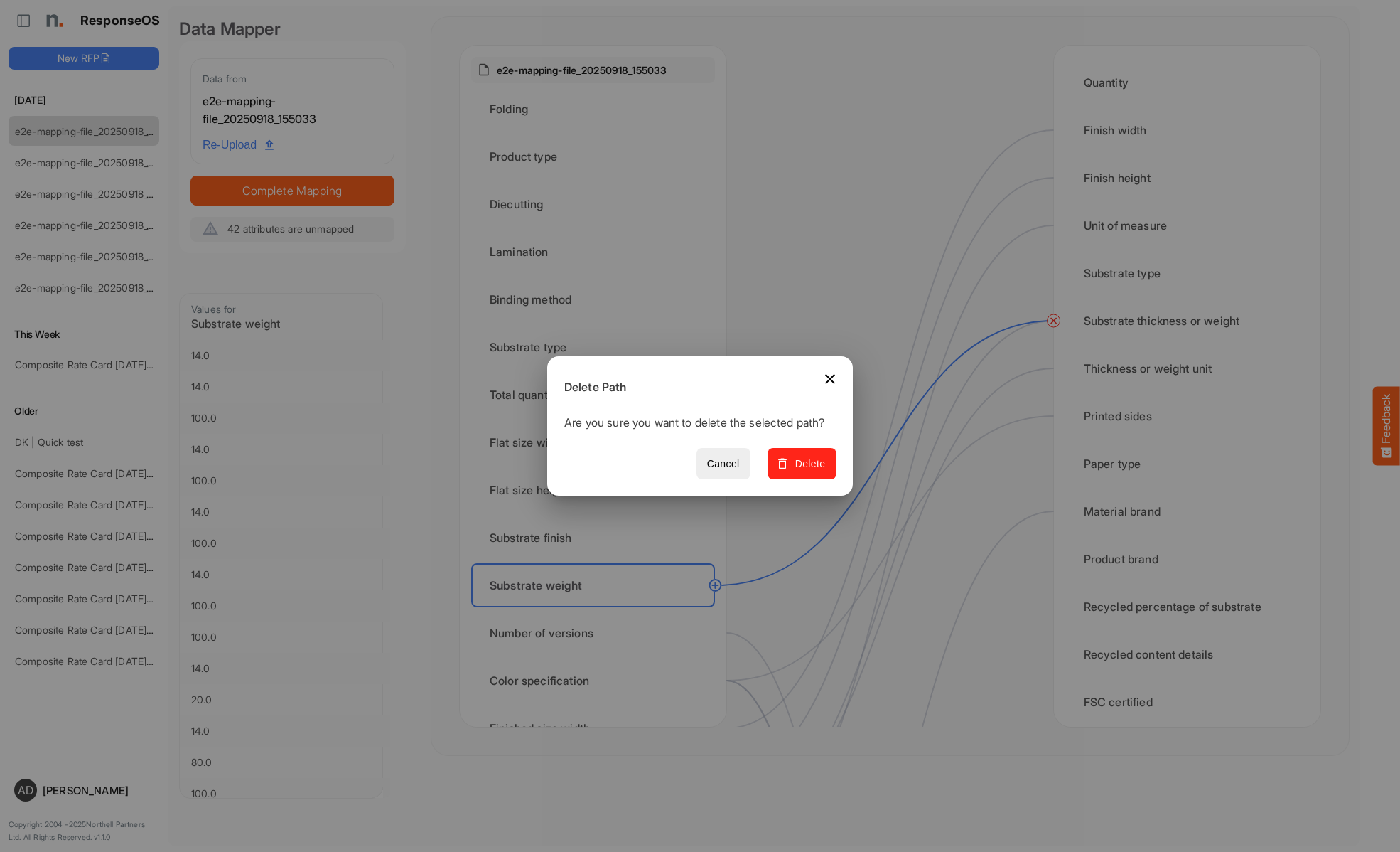
click at [806, 471] on span "Delete" at bounding box center [802, 464] width 48 height 17
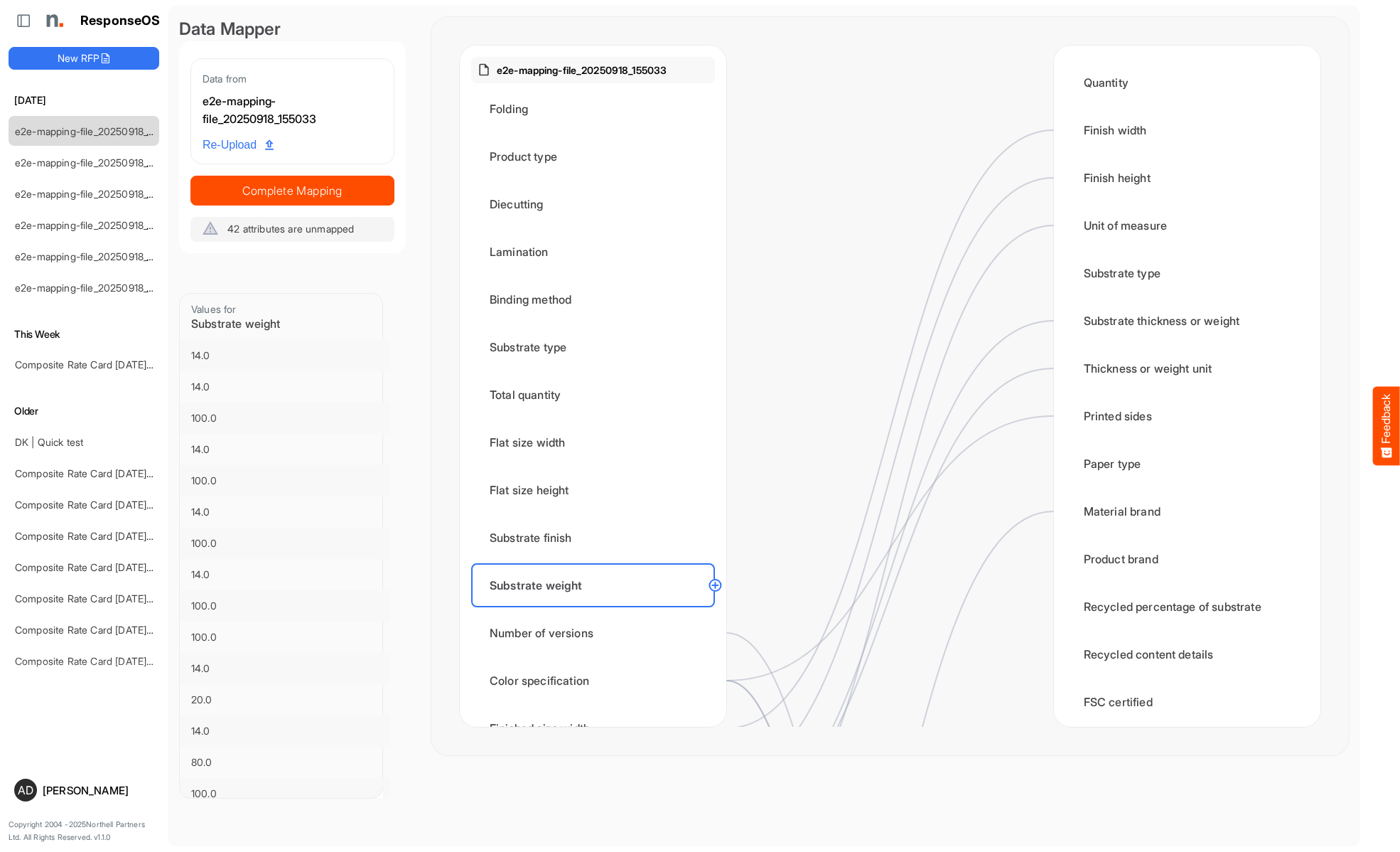
click at [597, 633] on div "Number of versions" at bounding box center [592, 633] width 244 height 44
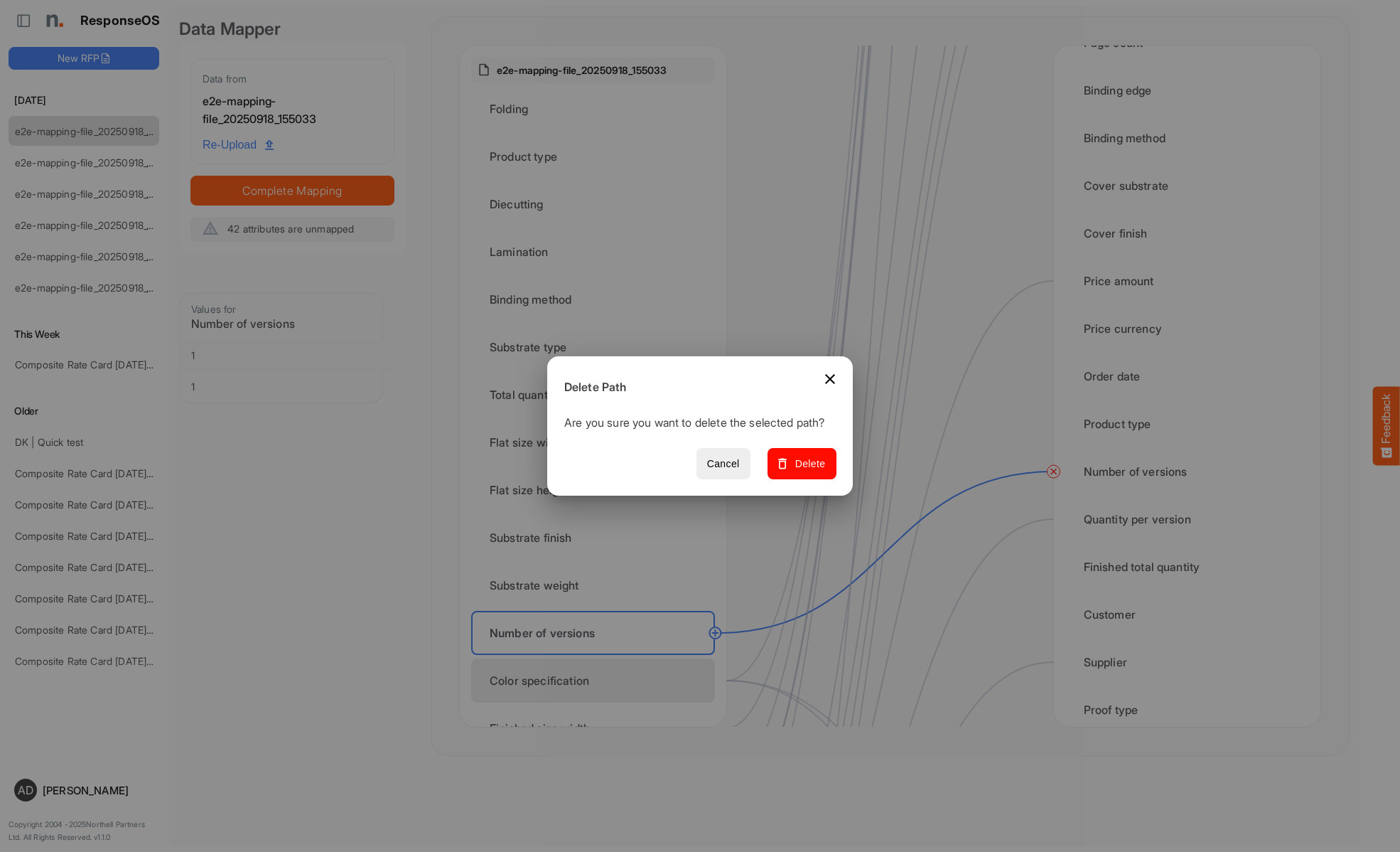
click at [806, 471] on span "Delete" at bounding box center [802, 464] width 48 height 17
click at [597, 681] on div "Color specification" at bounding box center [592, 680] width 244 height 44
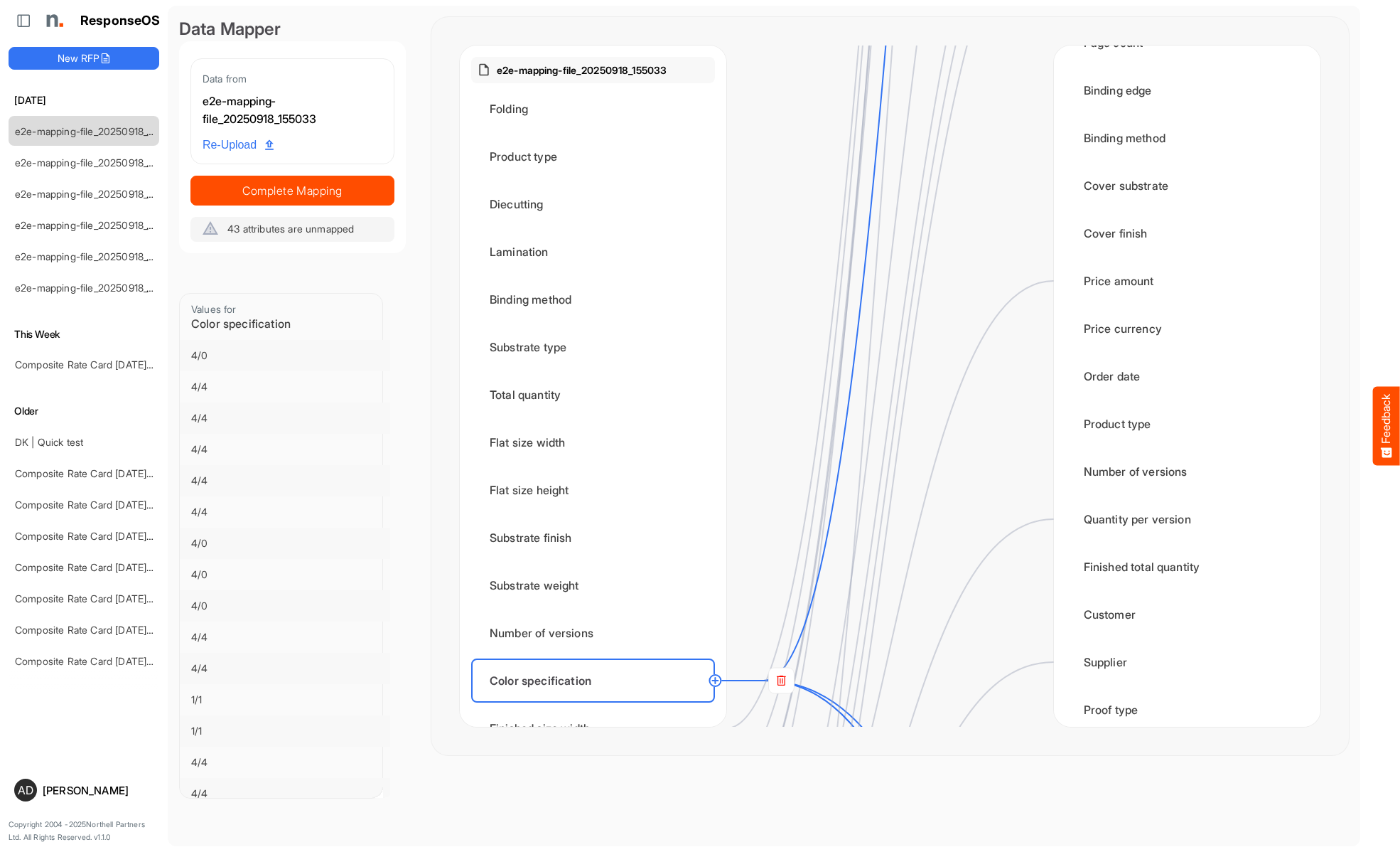
click at [781, 681] on rect at bounding box center [781, 680] width 25 height 25
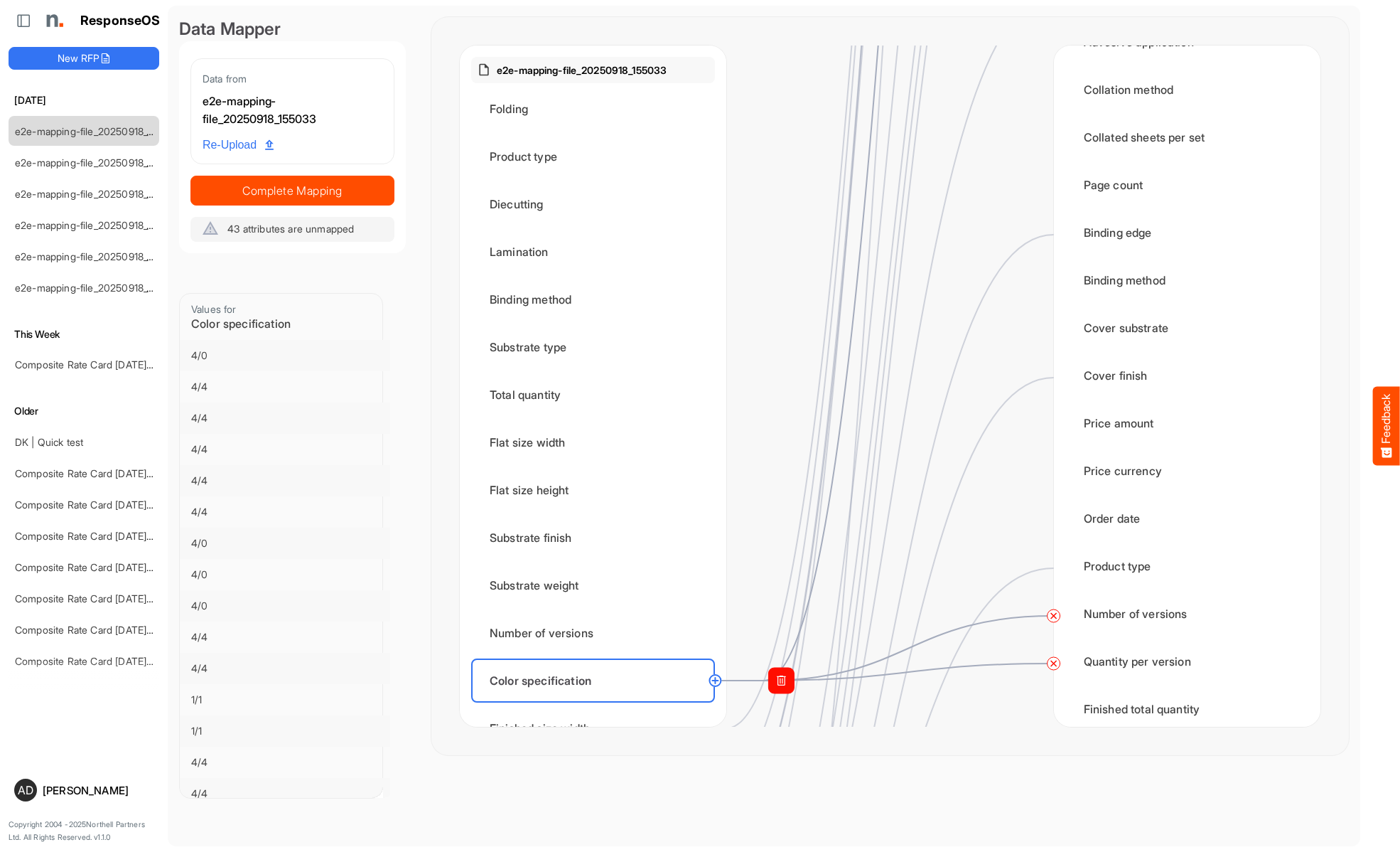
click at [1053, 616] on circle at bounding box center [1054, 616] width 17 height 17
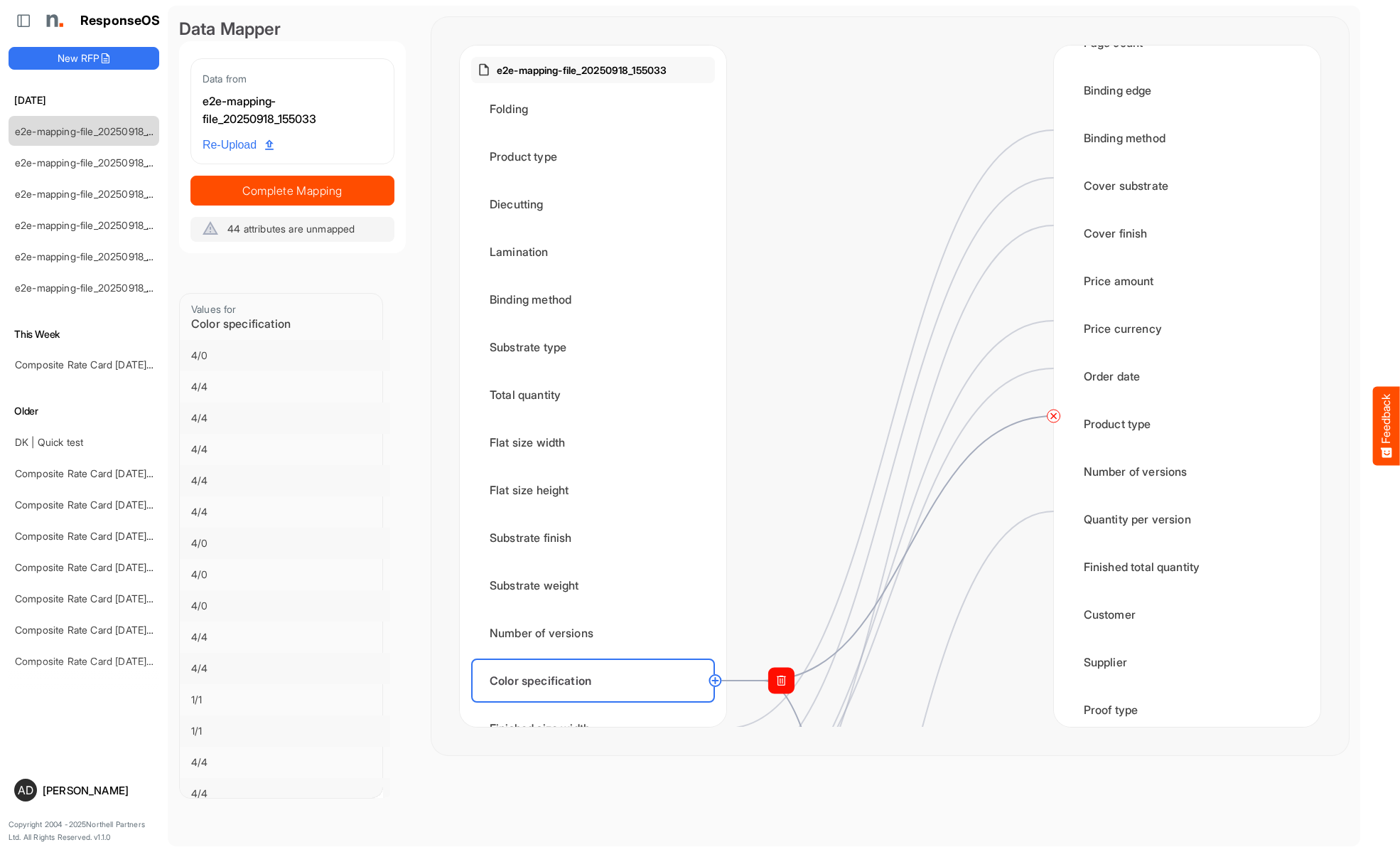
scroll to position [2133, 0]
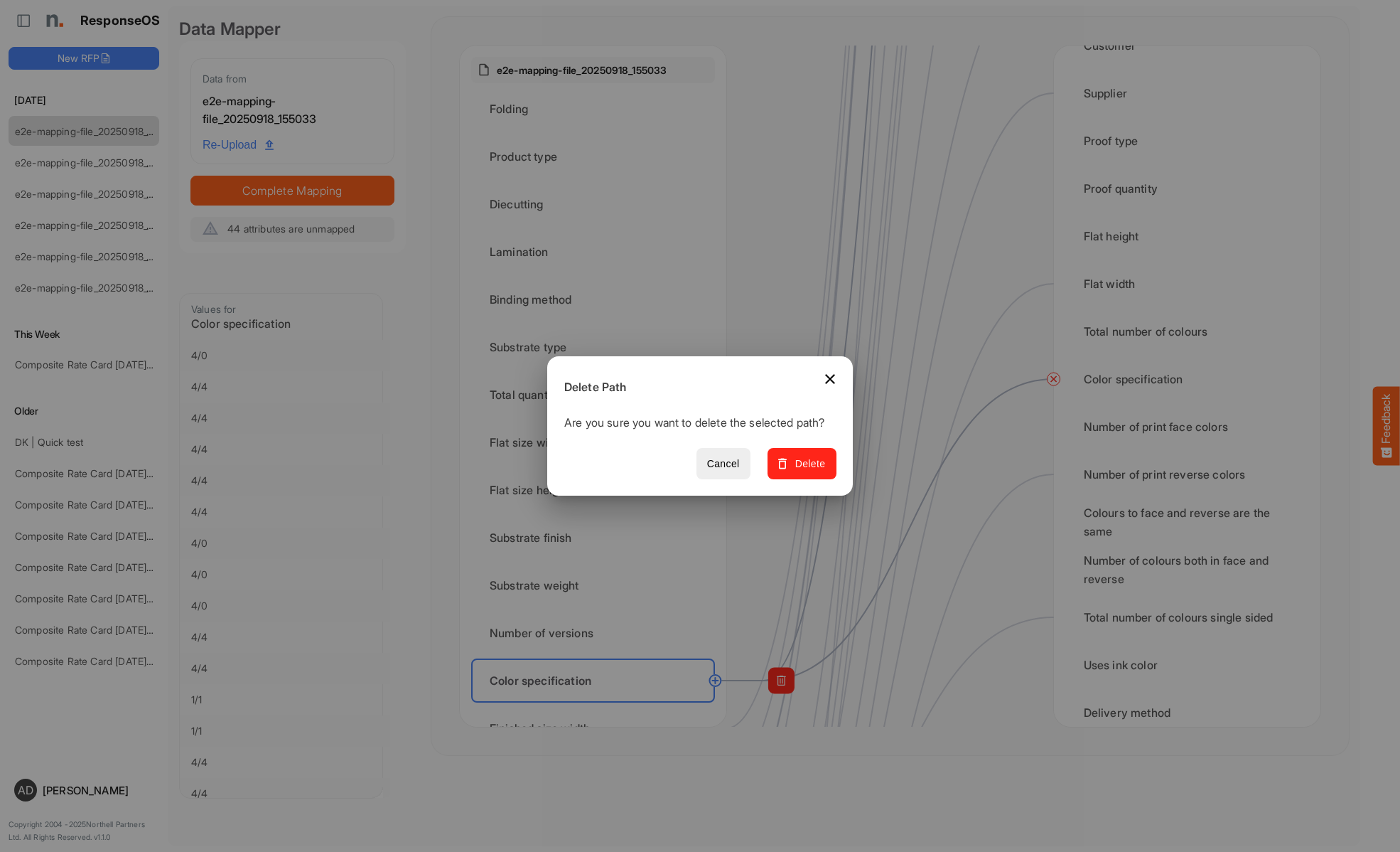
click at [806, 471] on span "Delete" at bounding box center [802, 464] width 48 height 17
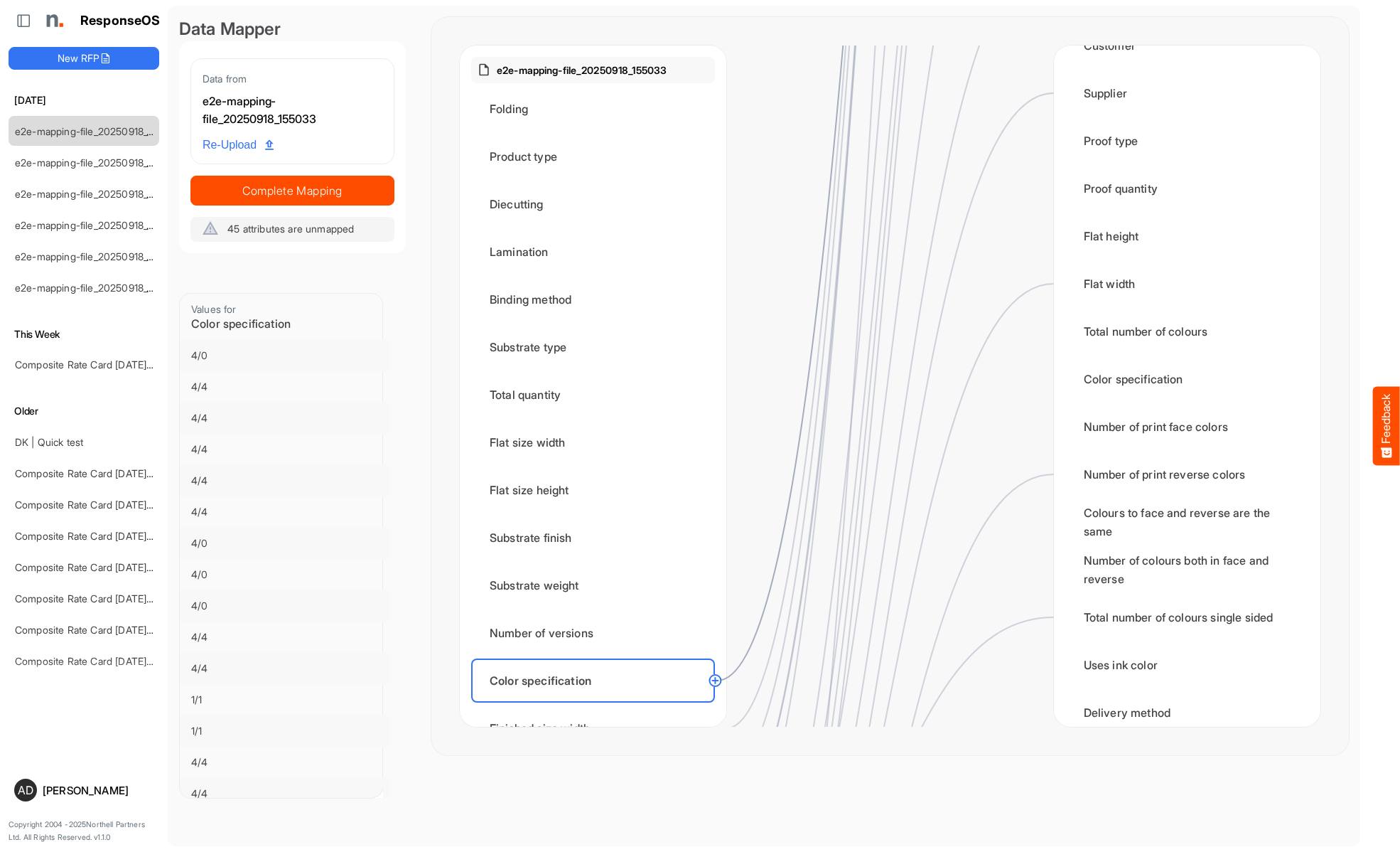
scroll to position [0, 0]
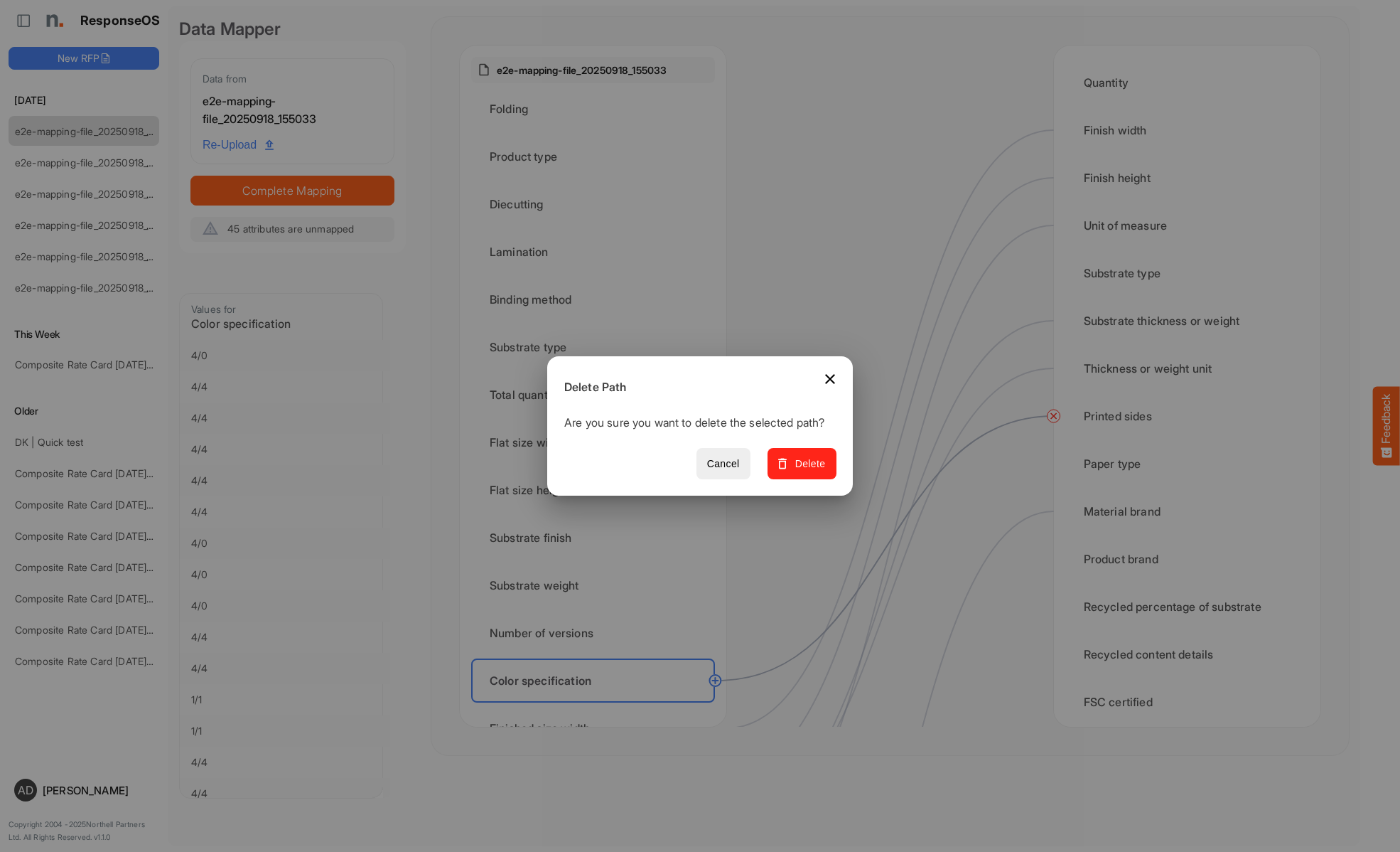
click at [806, 471] on span "Delete" at bounding box center [802, 464] width 48 height 17
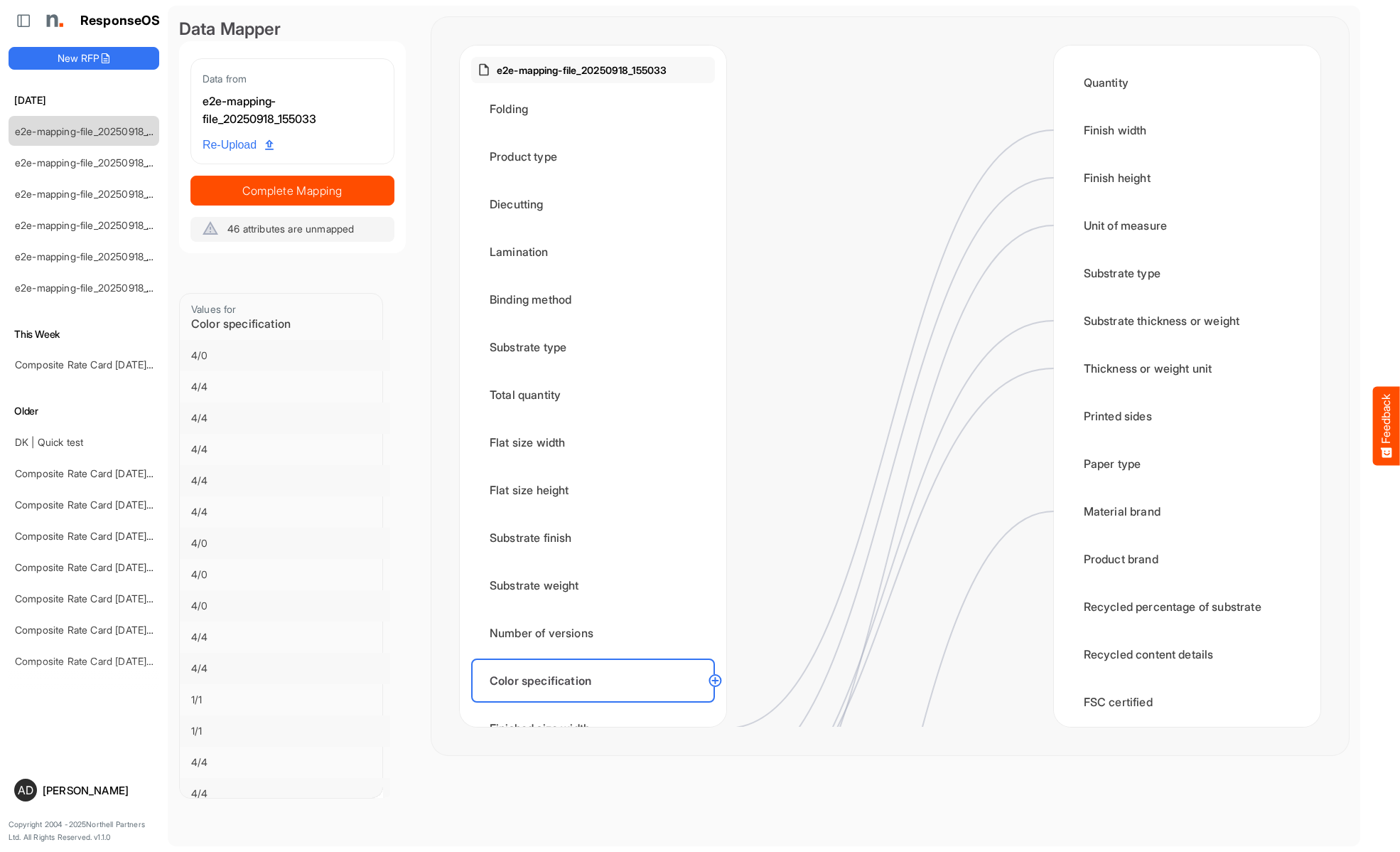
click at [597, 706] on div "Finished size width" at bounding box center [592, 728] width 244 height 44
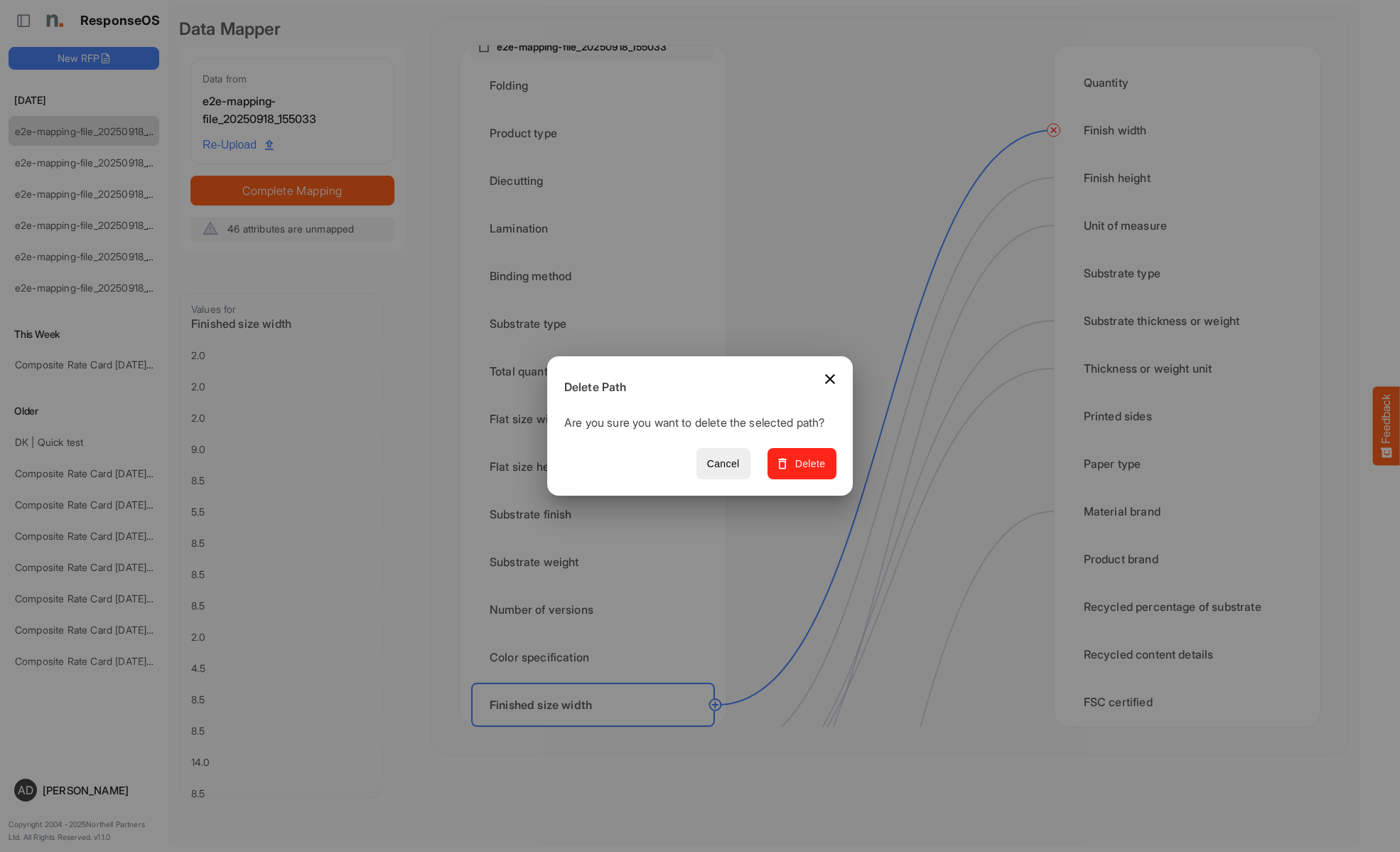
click at [806, 471] on span "Delete" at bounding box center [802, 464] width 48 height 17
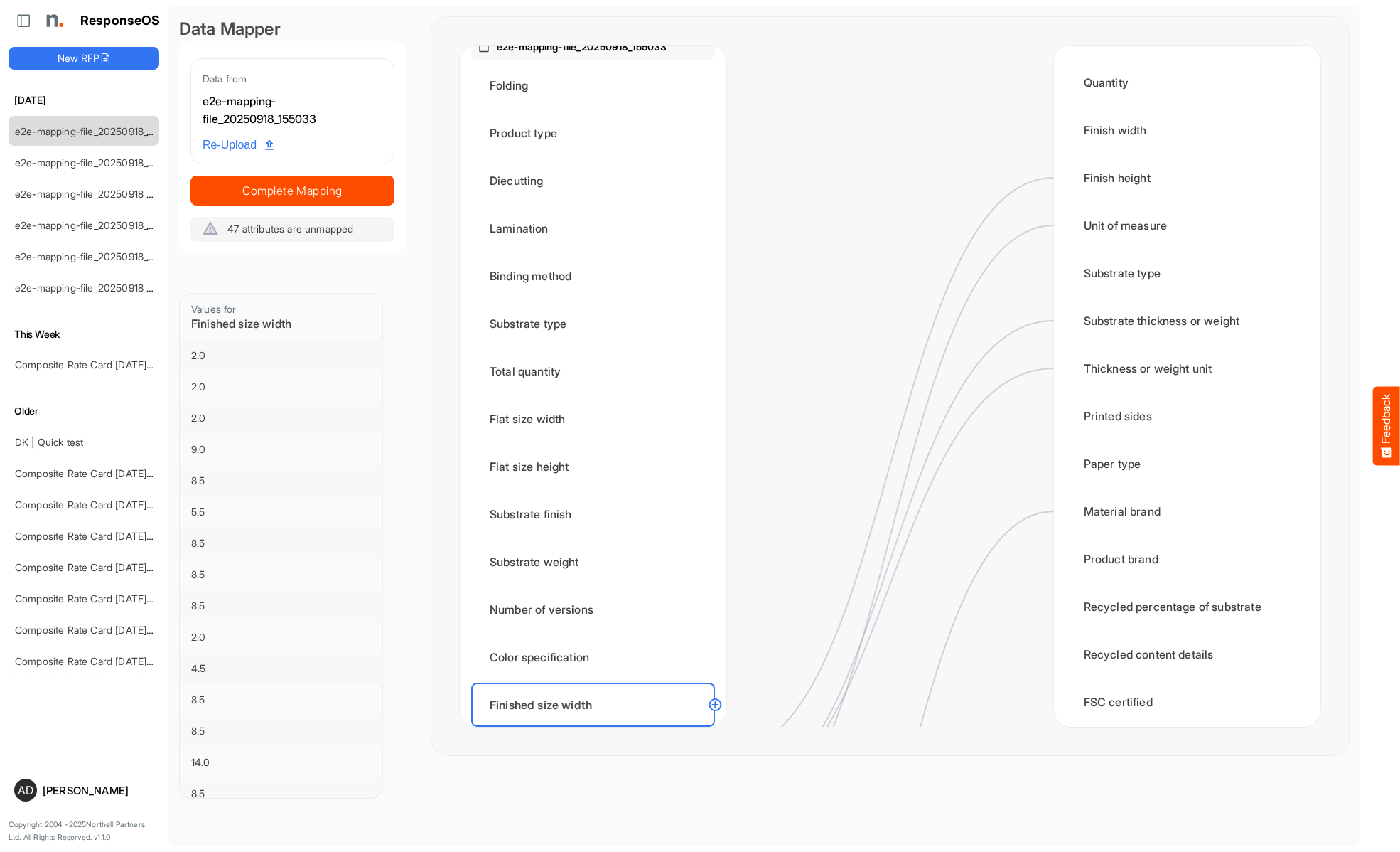
click at [597, 731] on div "Finished size height" at bounding box center [592, 752] width 244 height 44
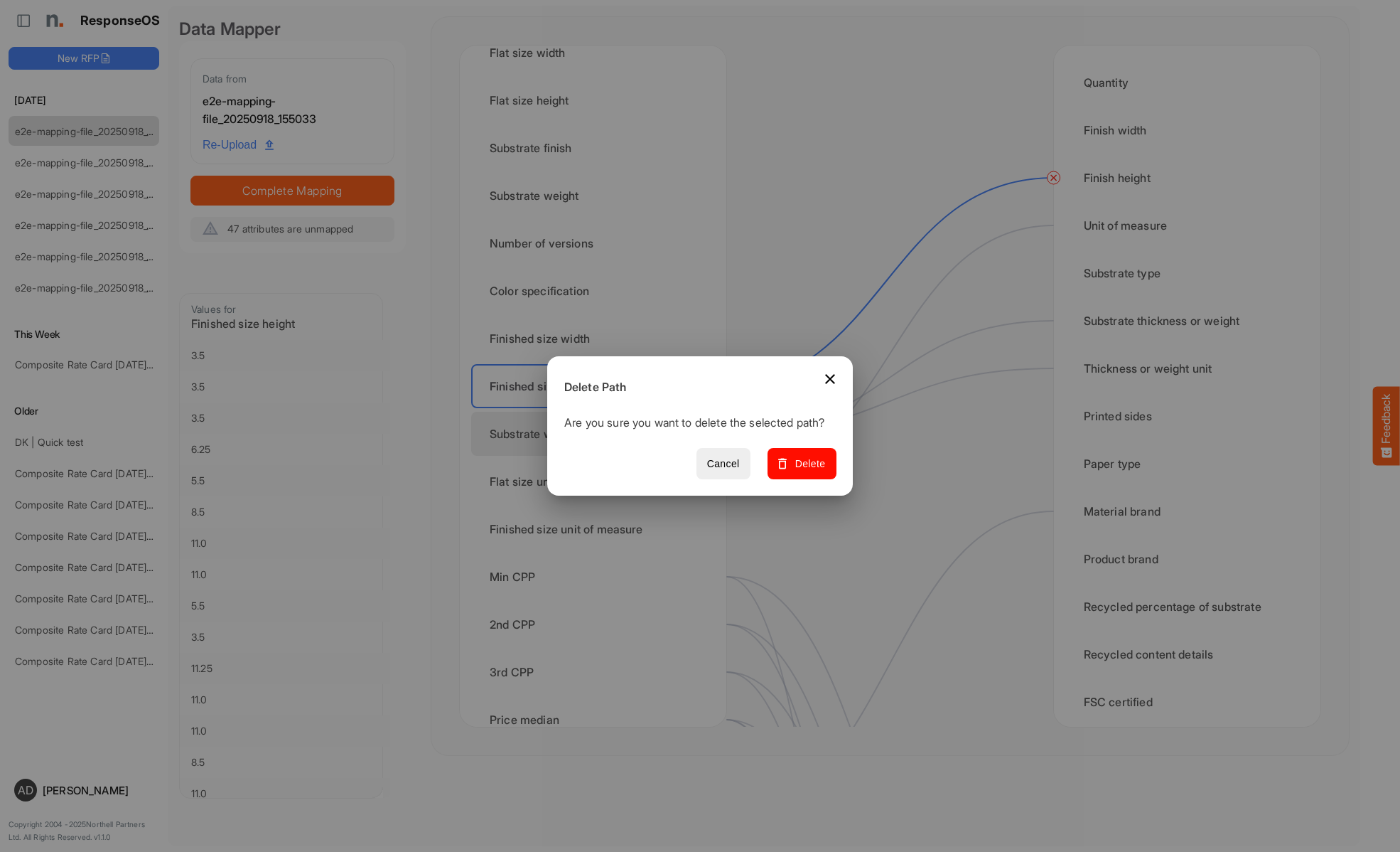
click at [806, 471] on span "Delete" at bounding box center [802, 464] width 48 height 17
click at [597, 433] on div "Substrate weight unit" at bounding box center [592, 433] width 244 height 44
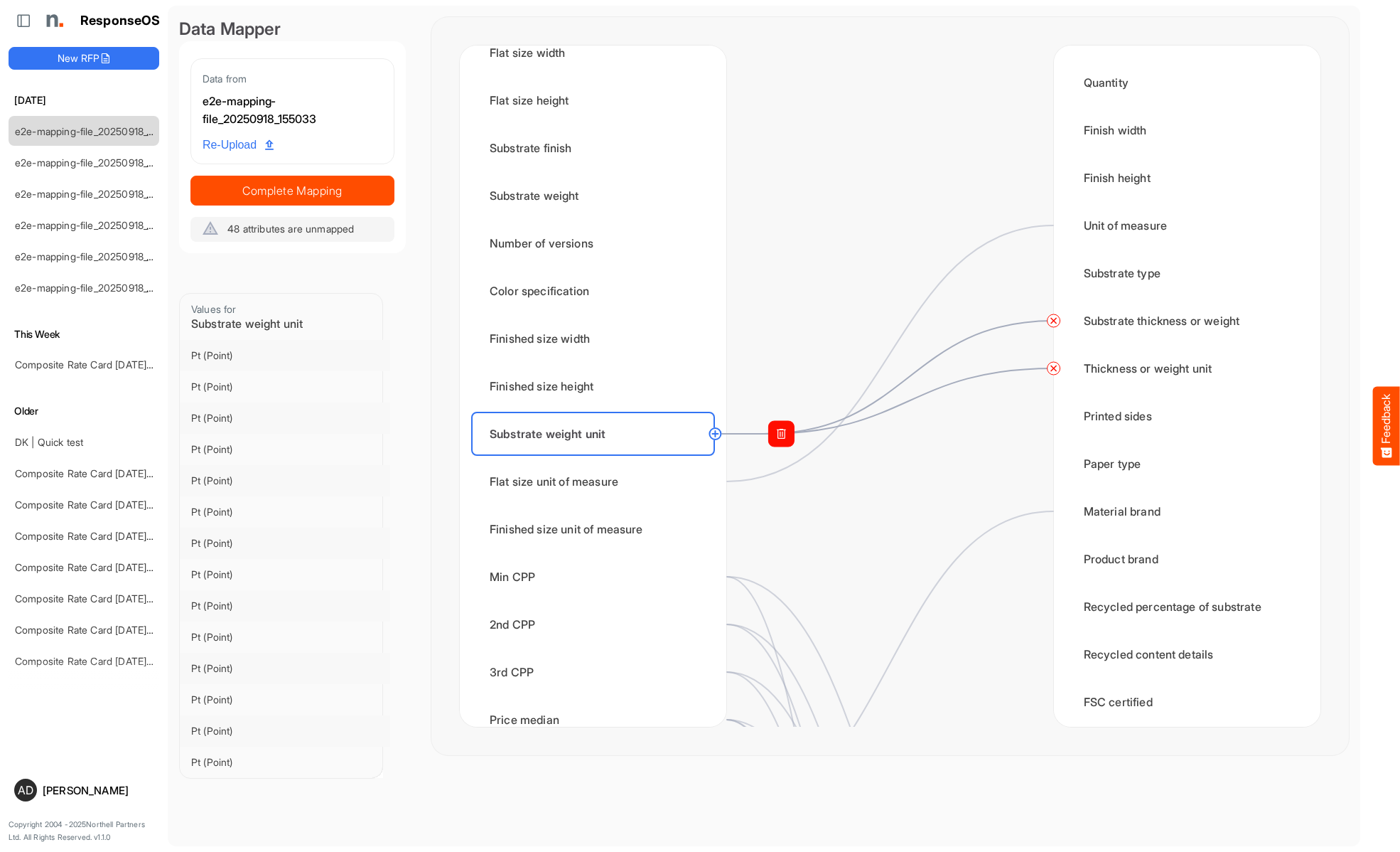
click at [1053, 368] on circle at bounding box center [1054, 369] width 17 height 17
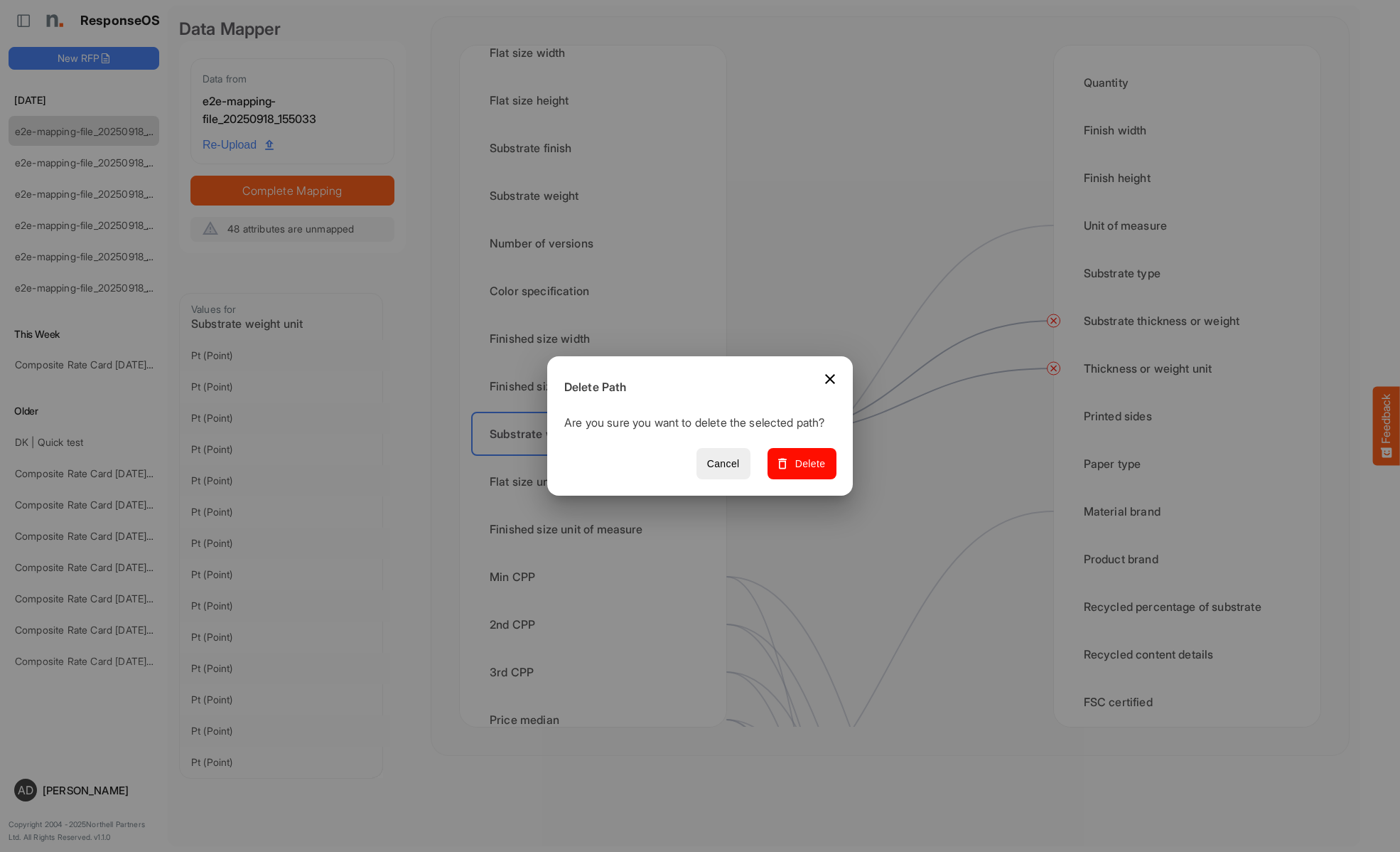
click at [806, 471] on span "Delete" at bounding box center [802, 464] width 48 height 17
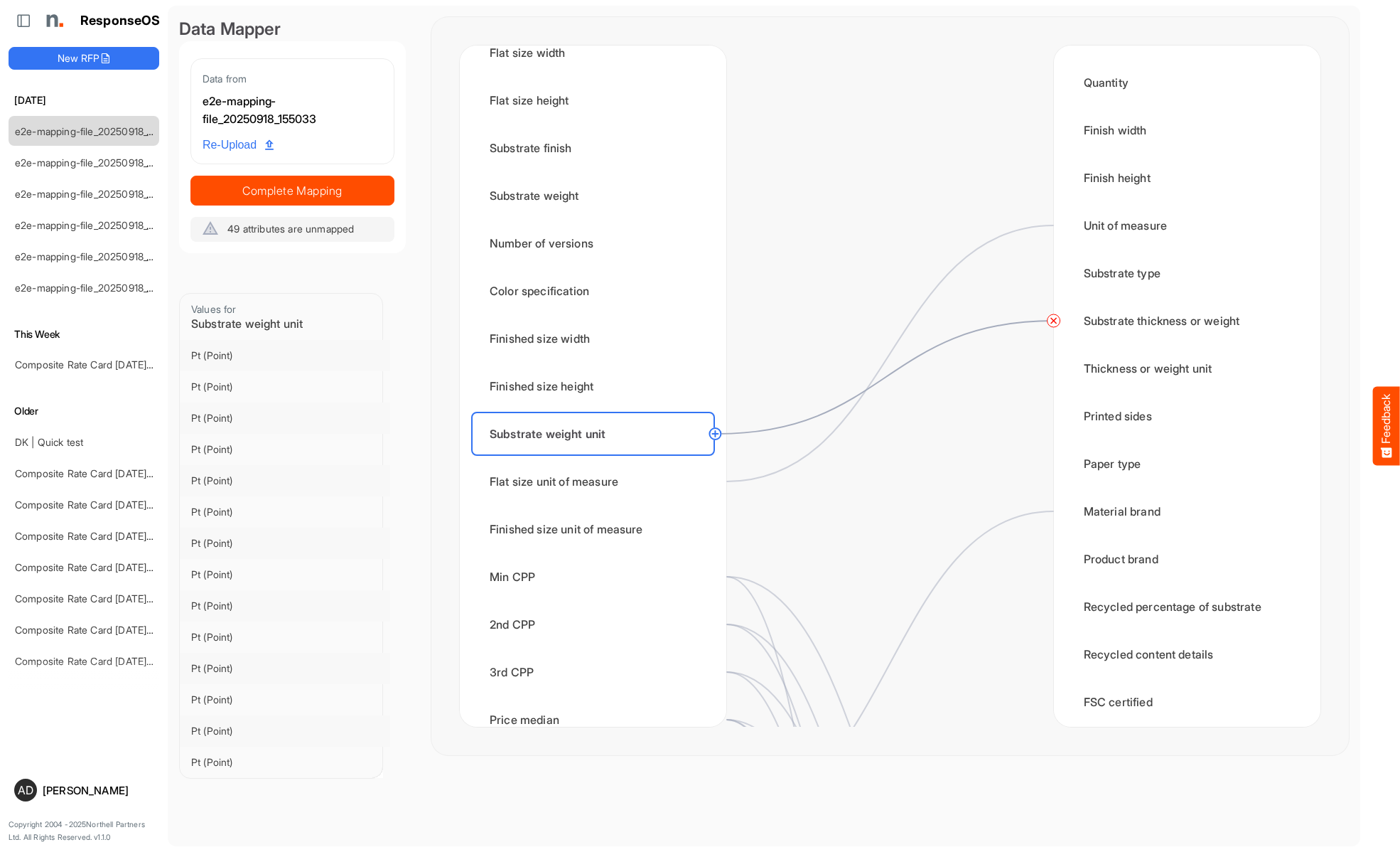
click at [1053, 321] on circle at bounding box center [1054, 321] width 17 height 17
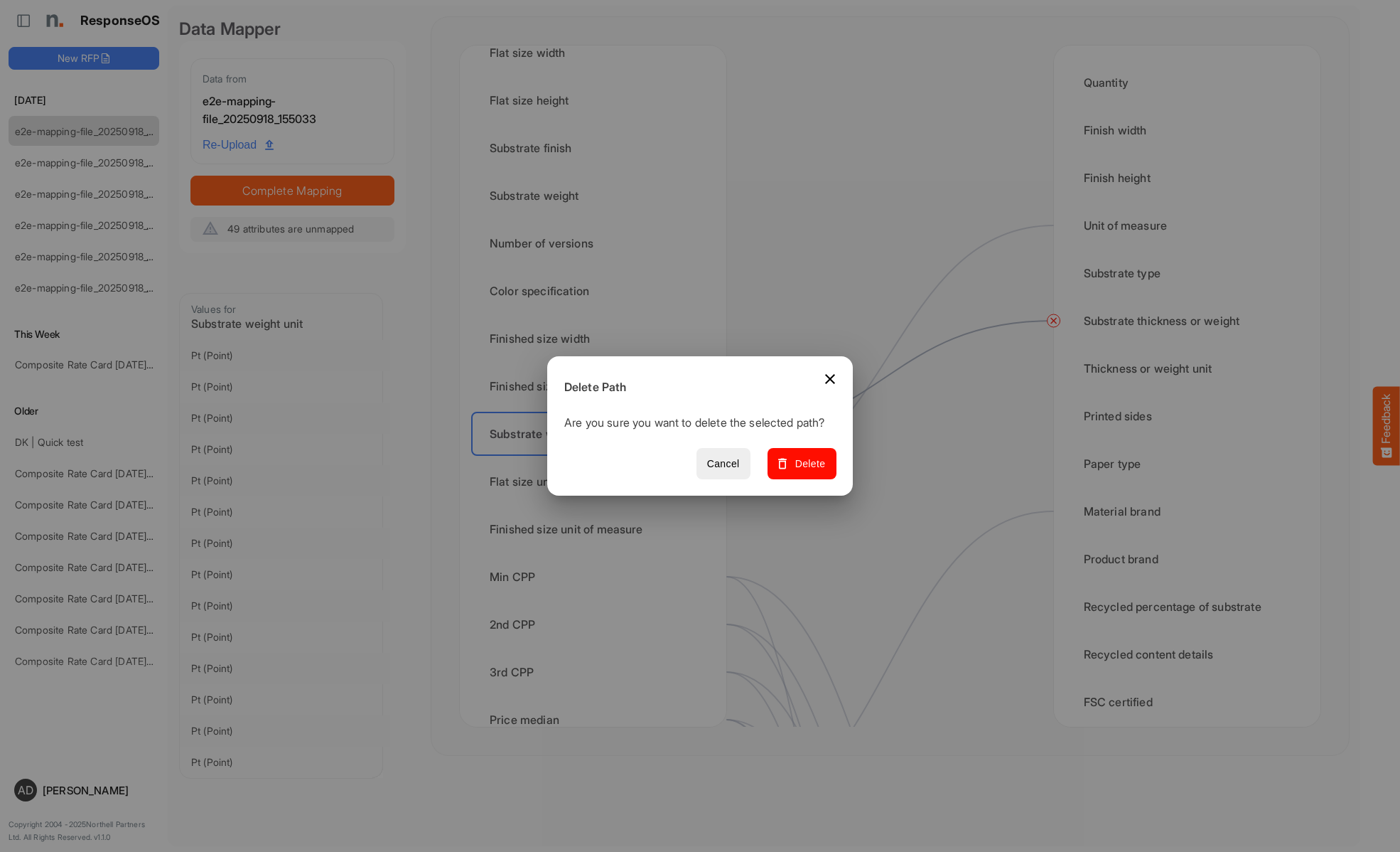
click at [806, 471] on span "Delete" at bounding box center [802, 464] width 48 height 17
click at [597, 481] on div "Flat size unit of measure" at bounding box center [592, 481] width 244 height 44
click at [806, 471] on span "Delete" at bounding box center [802, 464] width 48 height 17
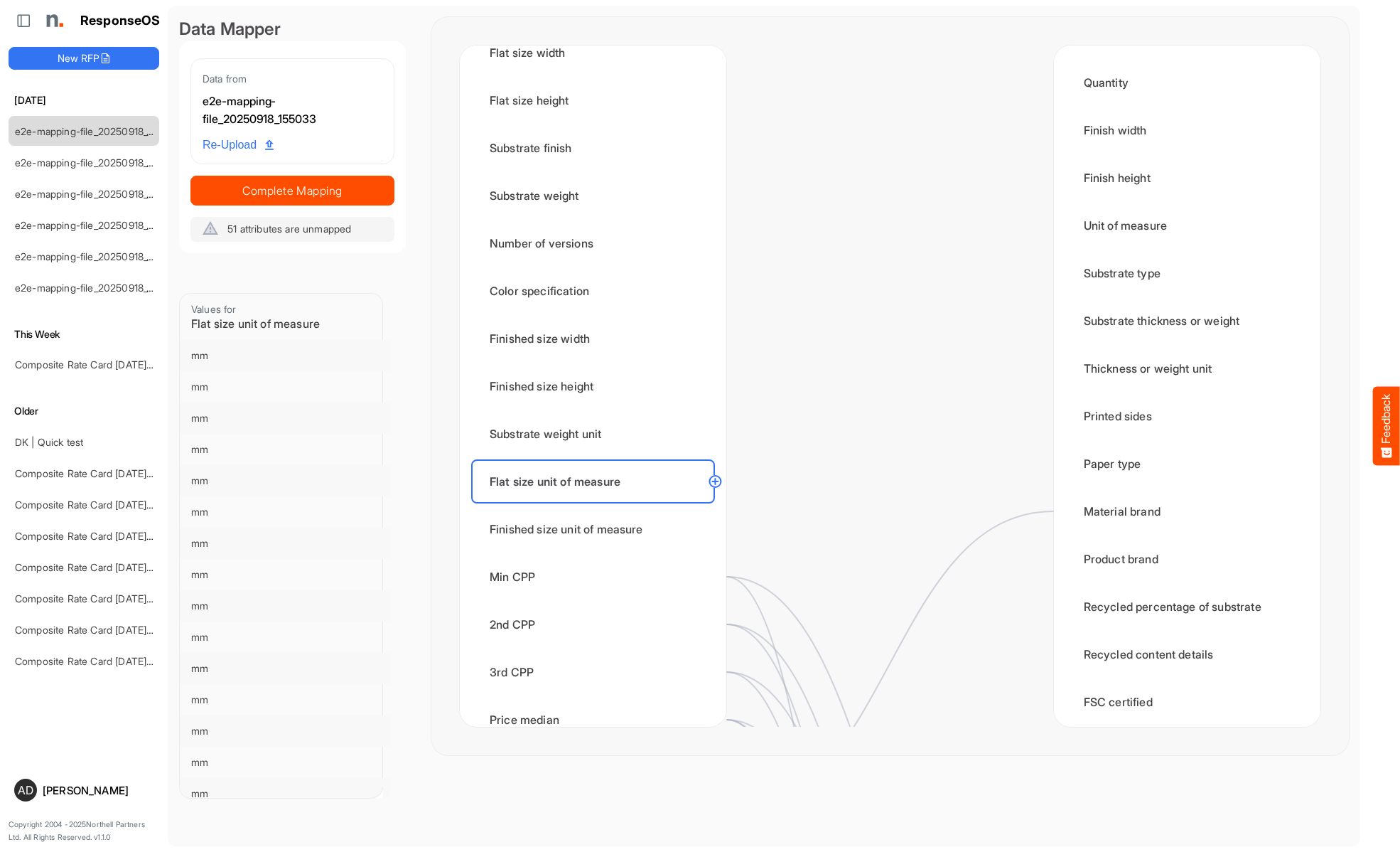
click at [597, 529] on div "Finished size unit of measure" at bounding box center [592, 529] width 244 height 44
click at [597, 577] on div "Min CPP" at bounding box center [592, 577] width 244 height 44
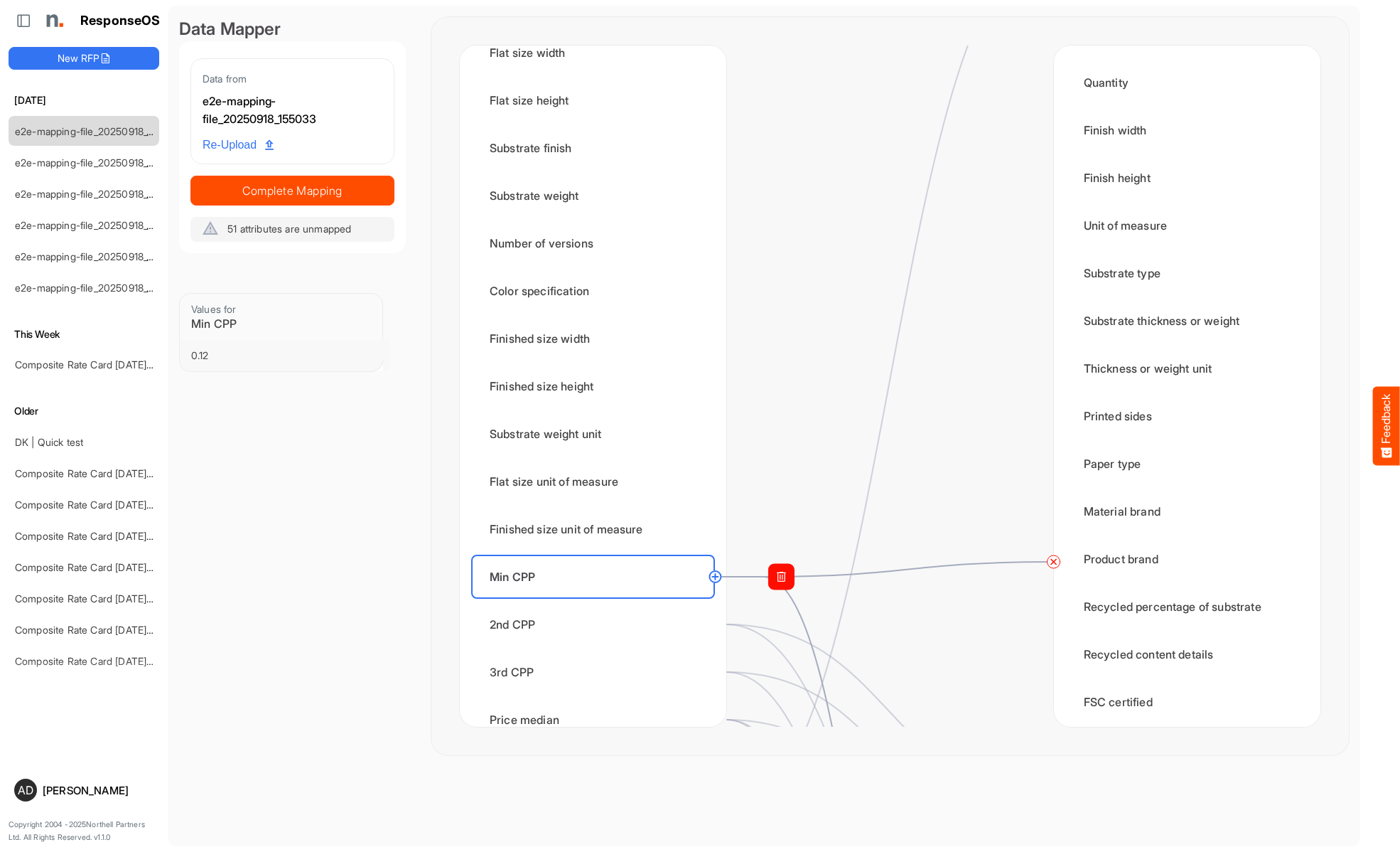
click at [1053, 562] on circle at bounding box center [1054, 562] width 17 height 17
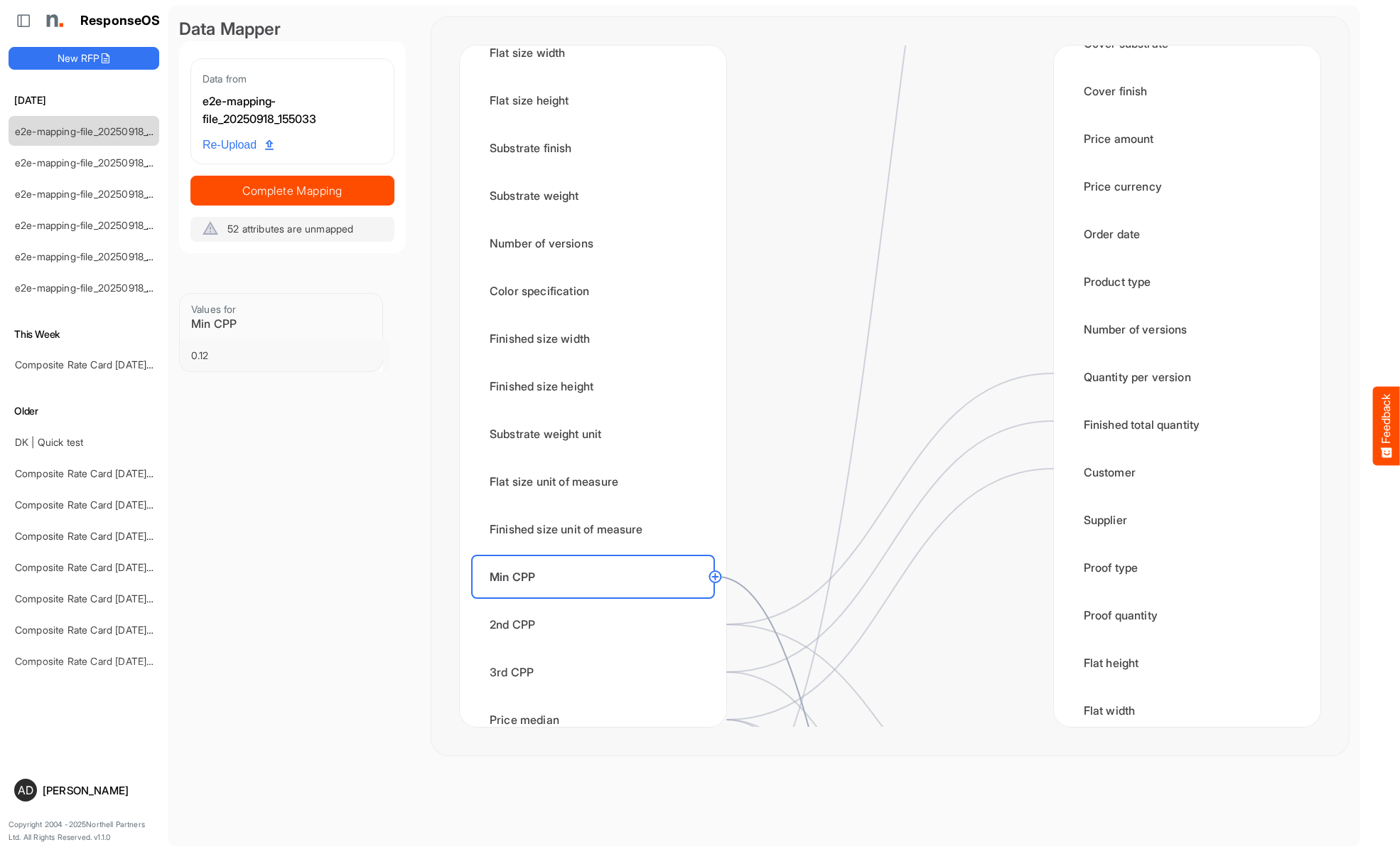
scroll to position [2275, 0]
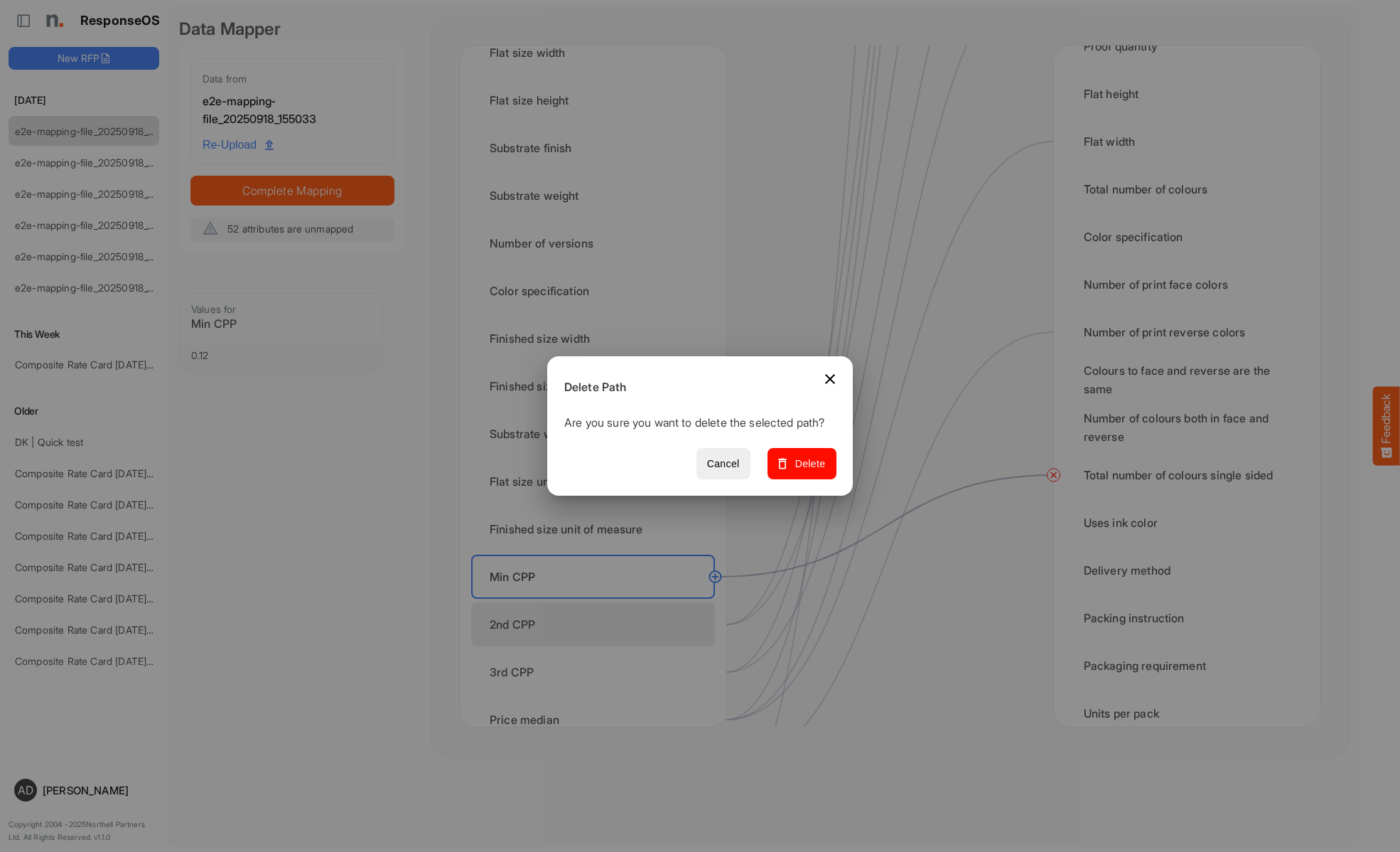
click at [806, 471] on span "Delete" at bounding box center [802, 464] width 48 height 17
click at [597, 624] on div "2nd CPP" at bounding box center [592, 624] width 244 height 44
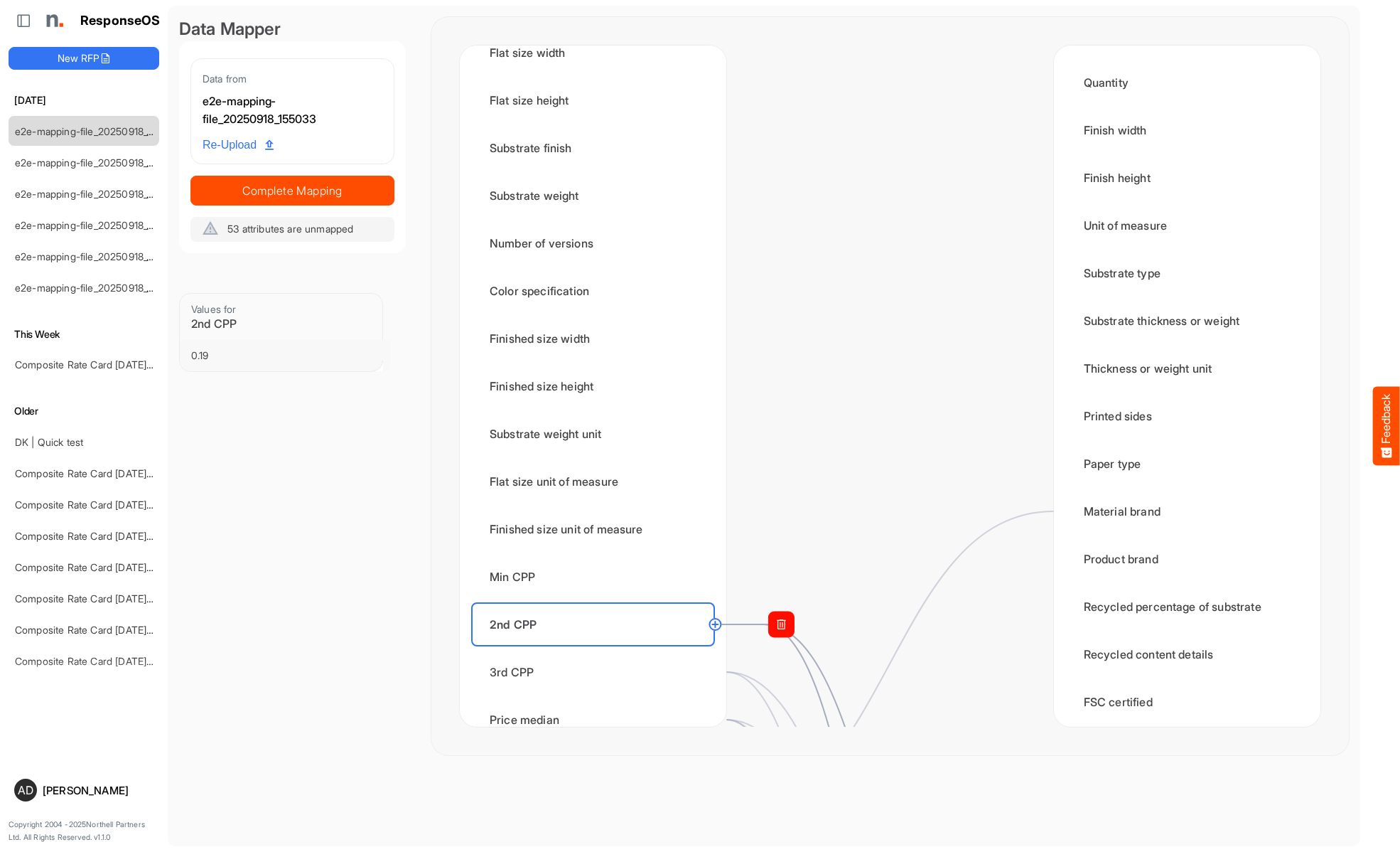
scroll to position [1280, 0]
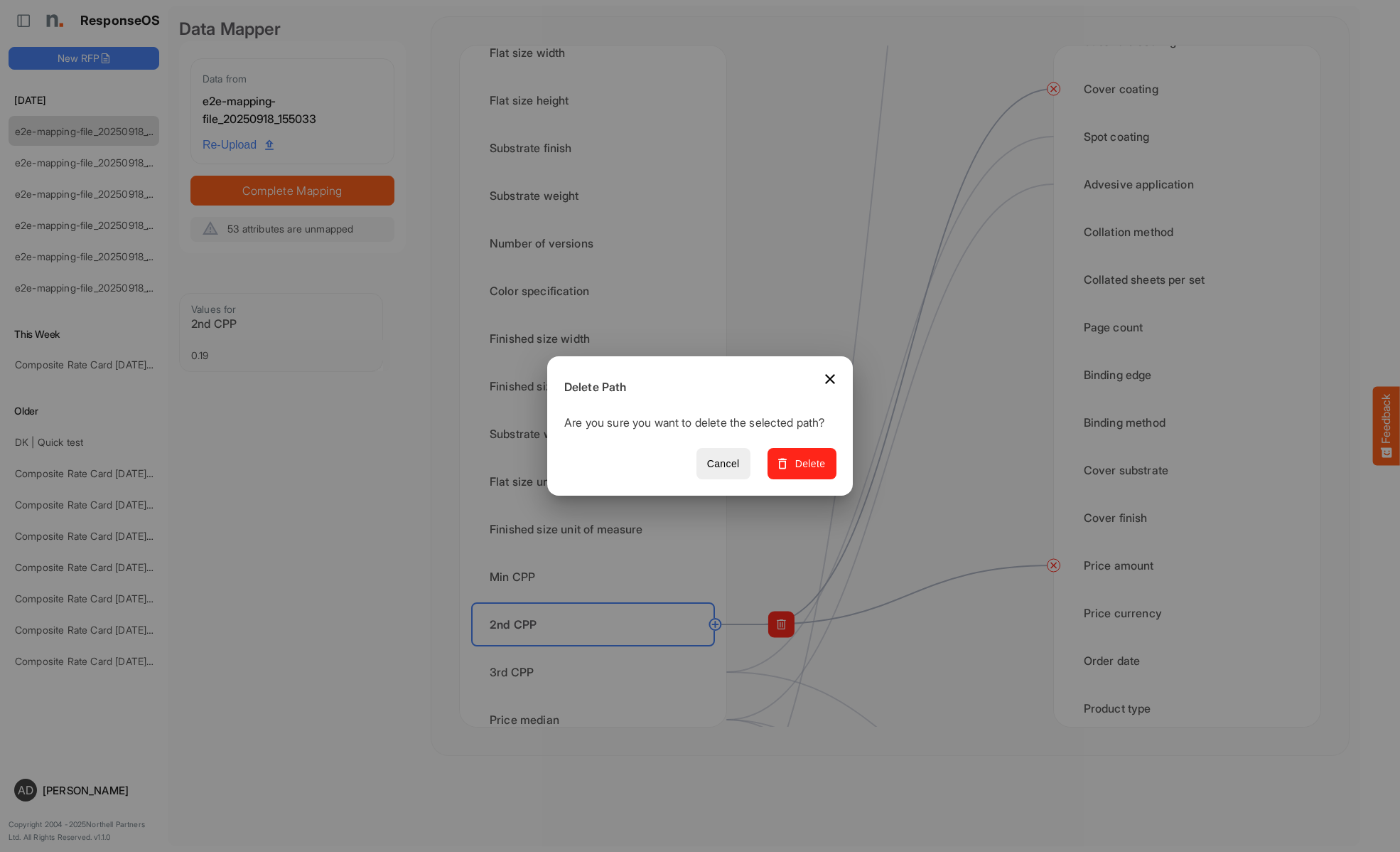
click at [806, 471] on span "Delete" at bounding box center [802, 464] width 48 height 17
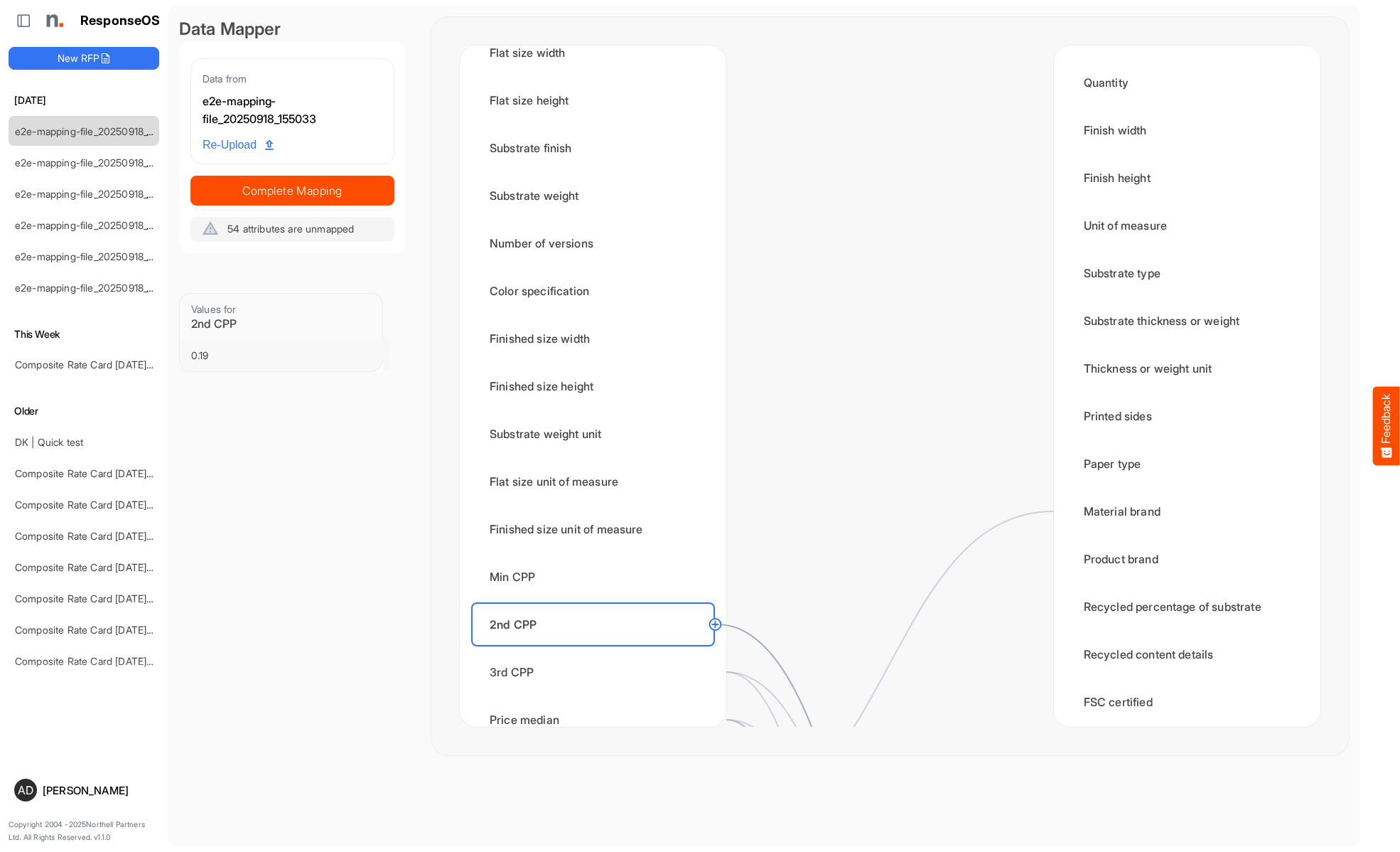
scroll to position [0, 0]
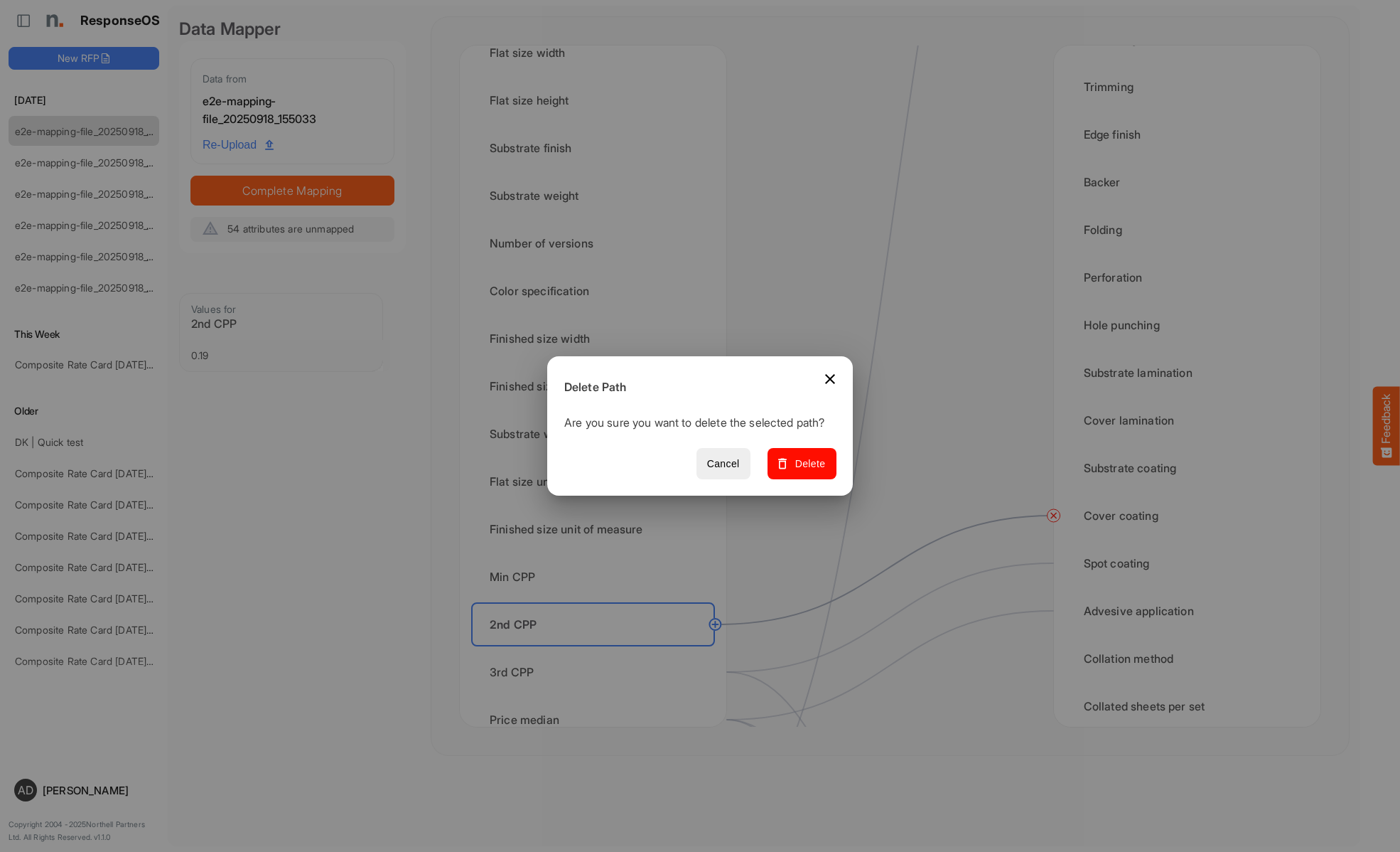
click at [806, 471] on span "Delete" at bounding box center [802, 464] width 48 height 17
click at [597, 672] on div "3rd CPP" at bounding box center [592, 672] width 244 height 44
click at [806, 471] on span "Delete" at bounding box center [802, 464] width 48 height 17
click at [597, 704] on div "Price median" at bounding box center [592, 719] width 244 height 44
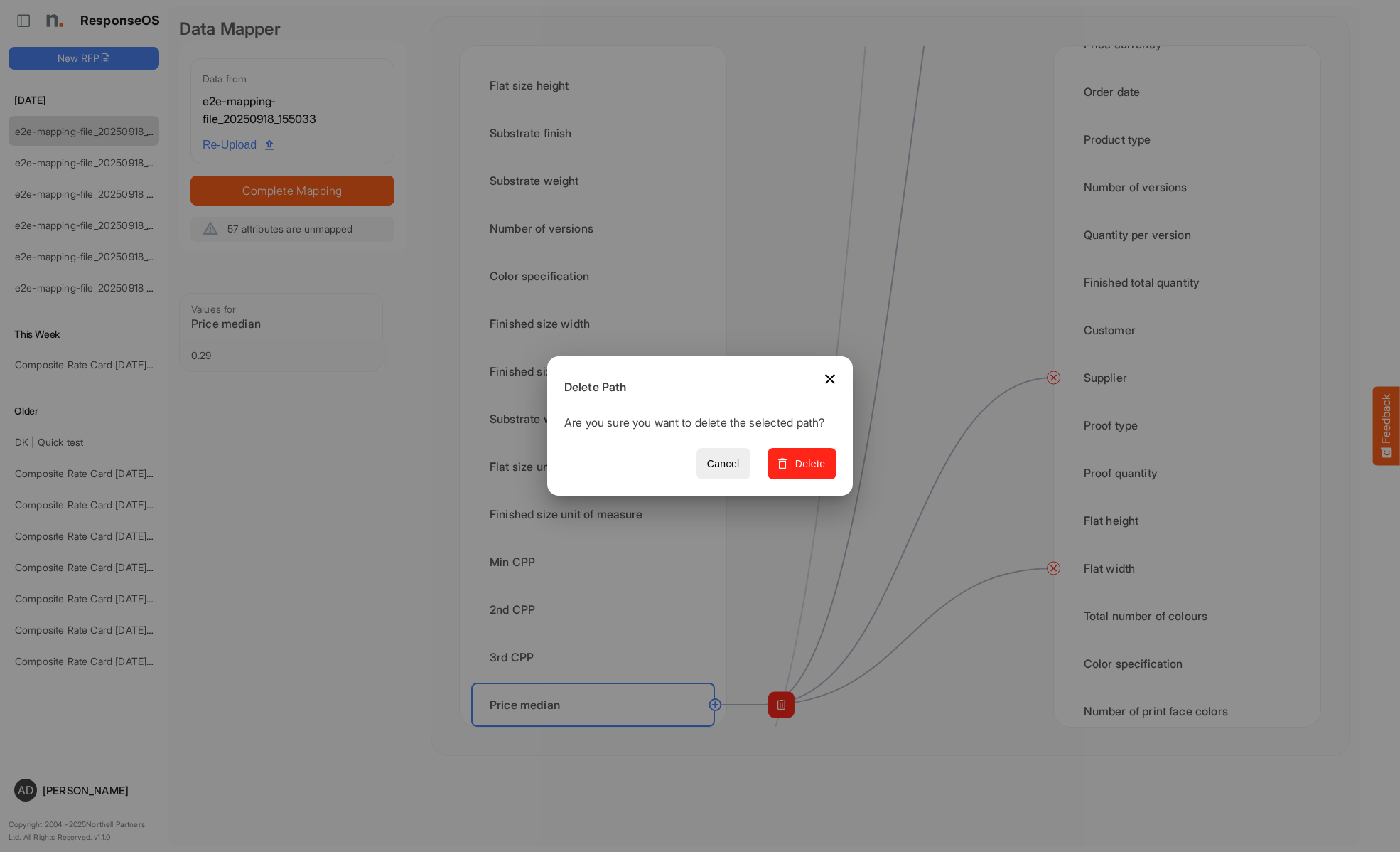
click at [806, 471] on span "Delete" at bounding box center [802, 464] width 48 height 17
click at [597, 731] on div "Price mean" at bounding box center [592, 752] width 244 height 44
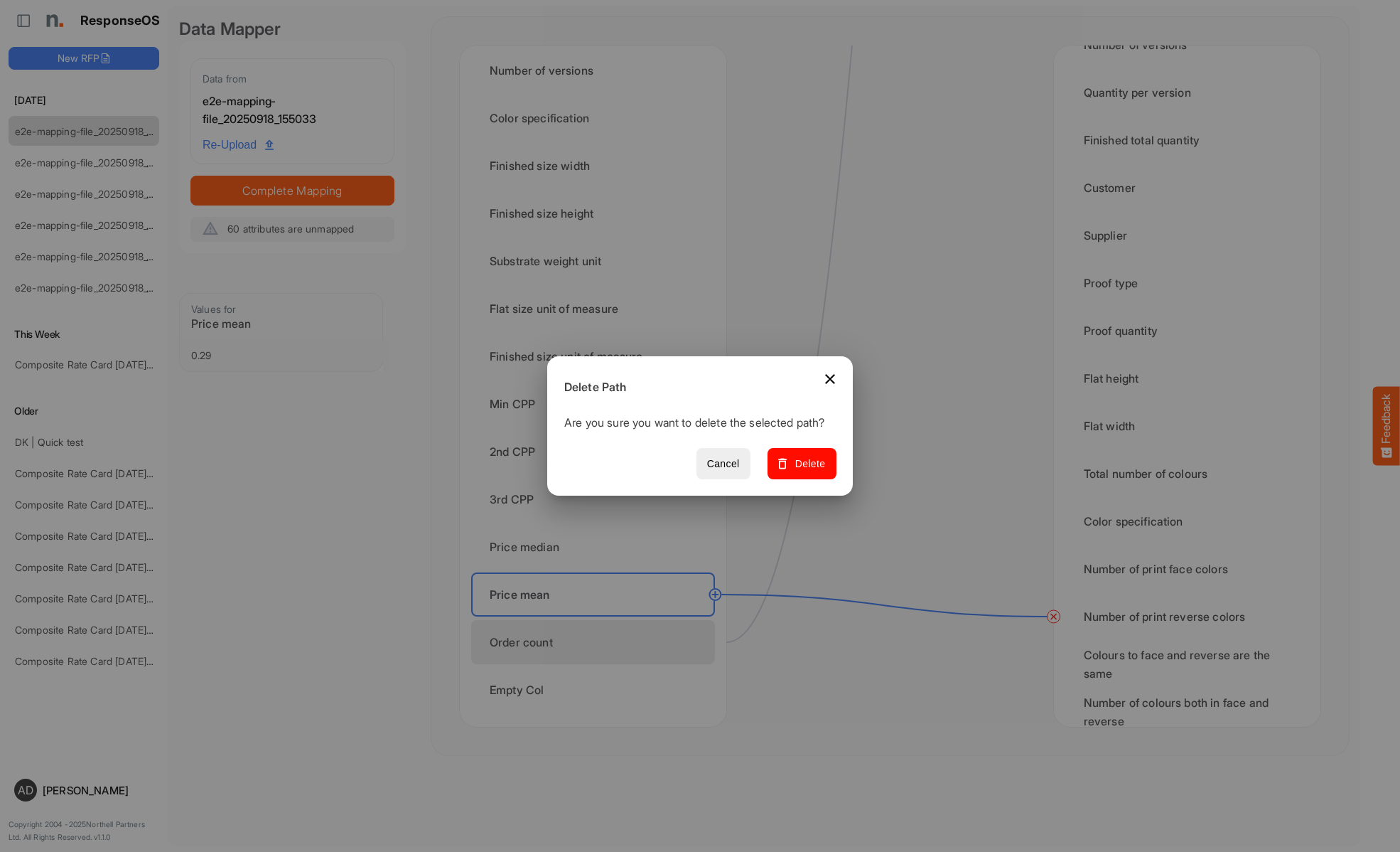
click at [806, 471] on span "Delete" at bounding box center [802, 464] width 48 height 17
click at [597, 642] on div "Order count" at bounding box center [592, 641] width 244 height 44
